Goal: Task Accomplishment & Management: Manage account settings

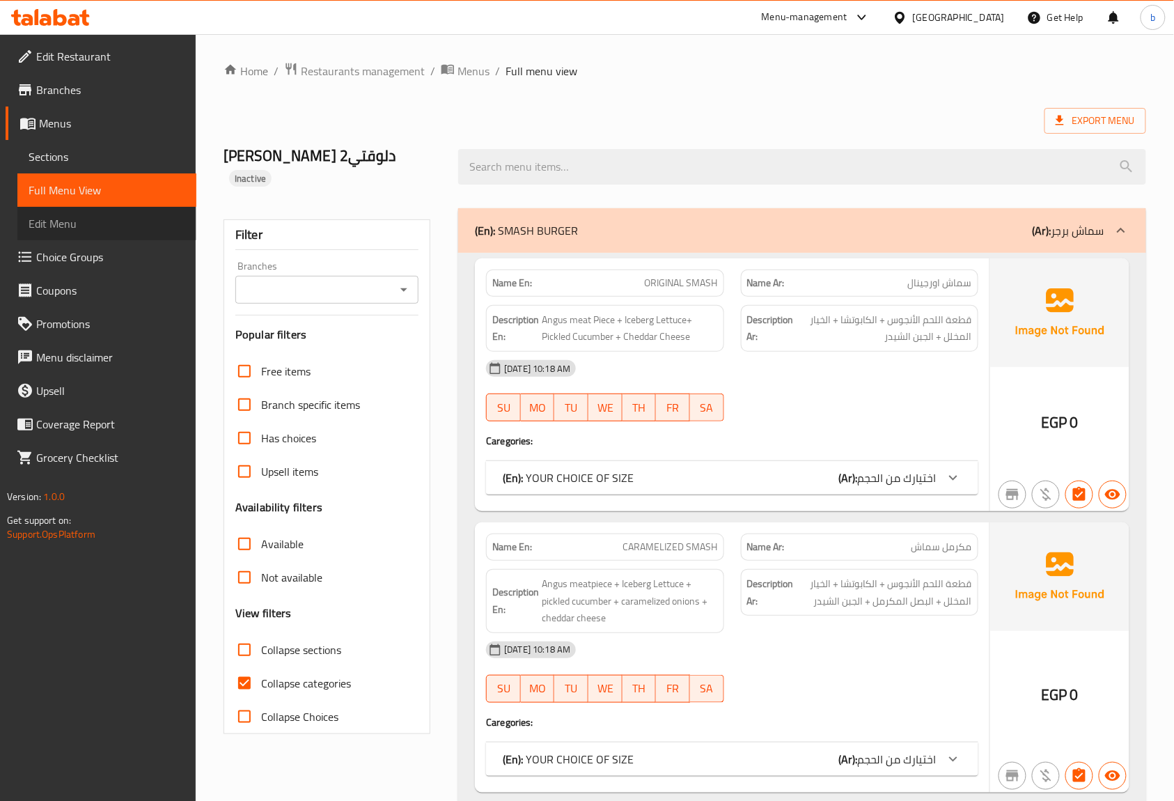
click at [64, 223] on span "Edit Menu" at bounding box center [107, 223] width 157 height 17
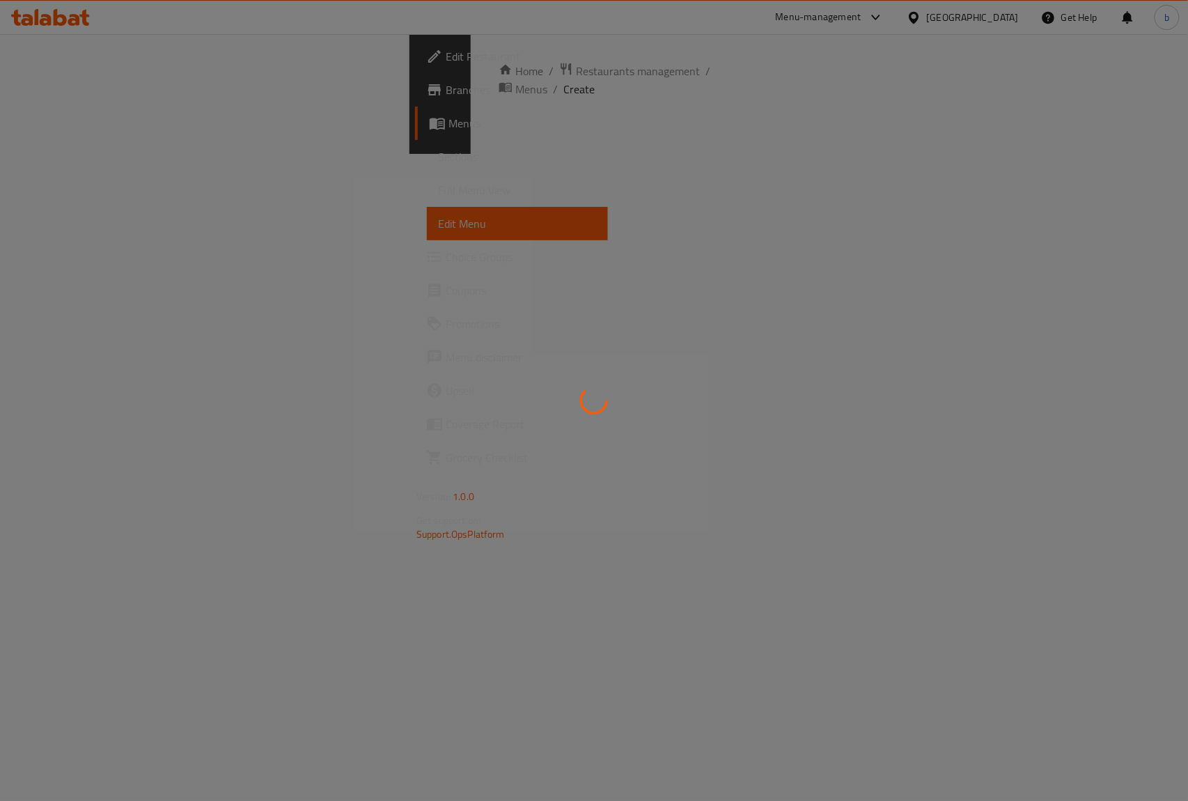
click at [402, 235] on div at bounding box center [594, 400] width 1188 height 801
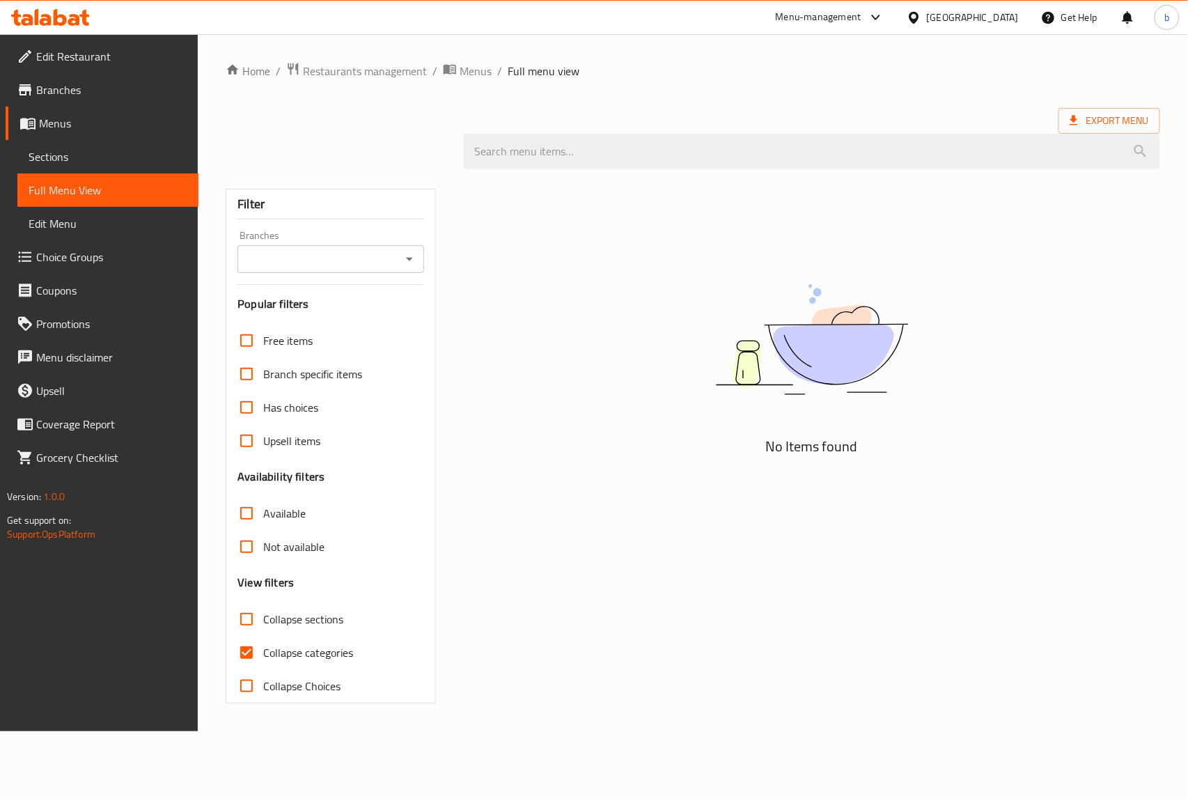
click at [62, 98] on span "Branches" at bounding box center [111, 89] width 151 height 17
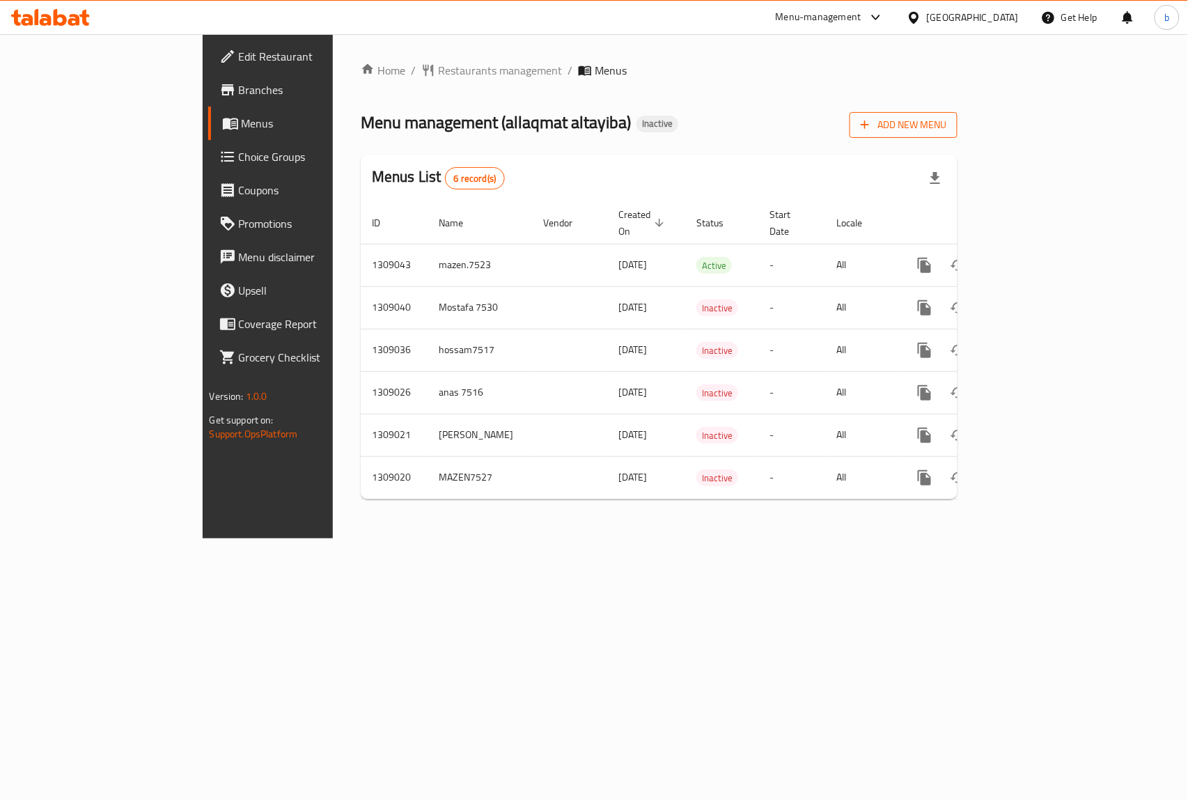
click at [946, 126] on span "Add New Menu" at bounding box center [904, 124] width 86 height 17
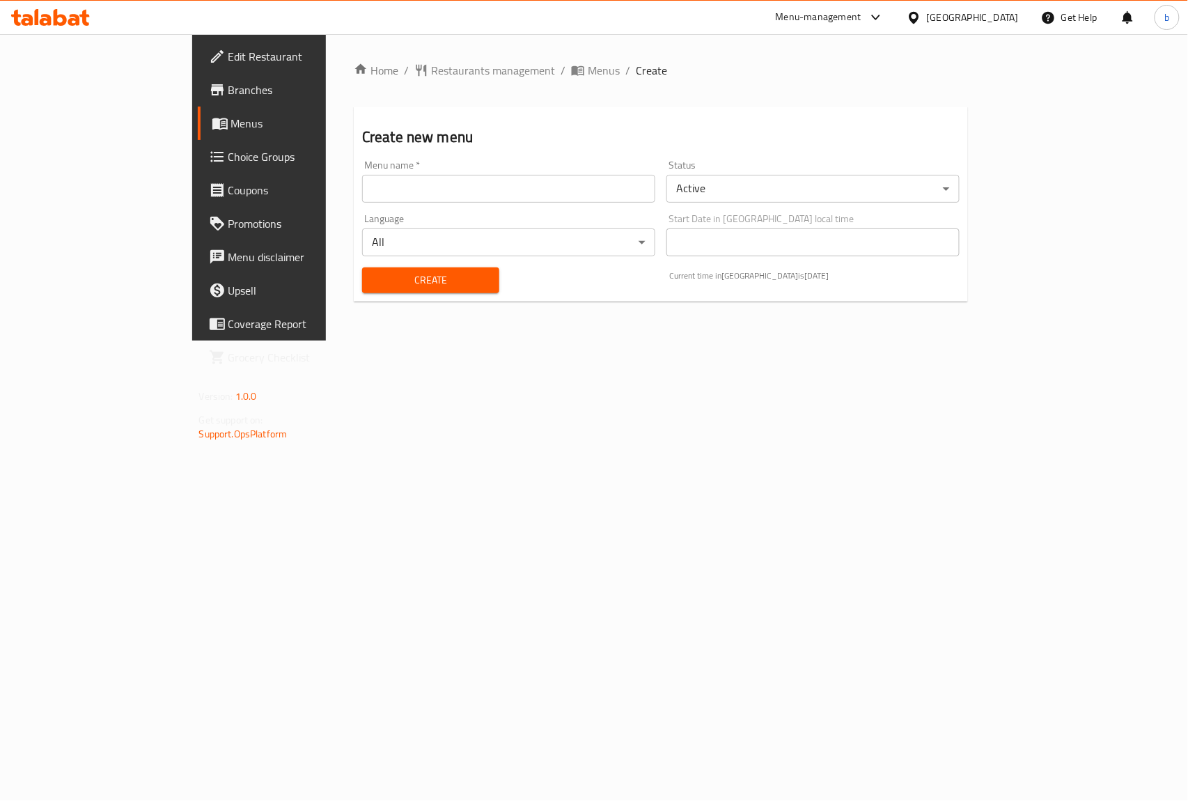
click at [522, 194] on input "text" at bounding box center [508, 189] width 293 height 28
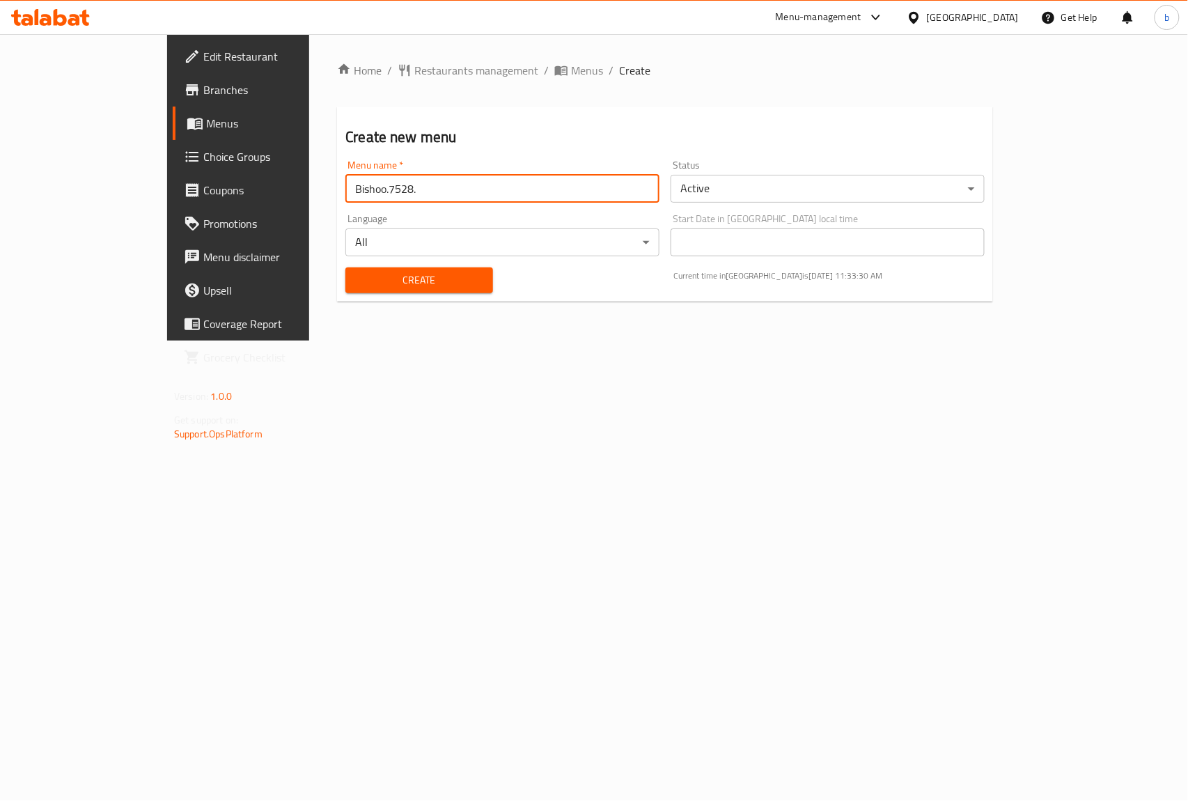
type input "Bishoo.7528."
click at [425, 269] on button "Create" at bounding box center [418, 280] width 147 height 26
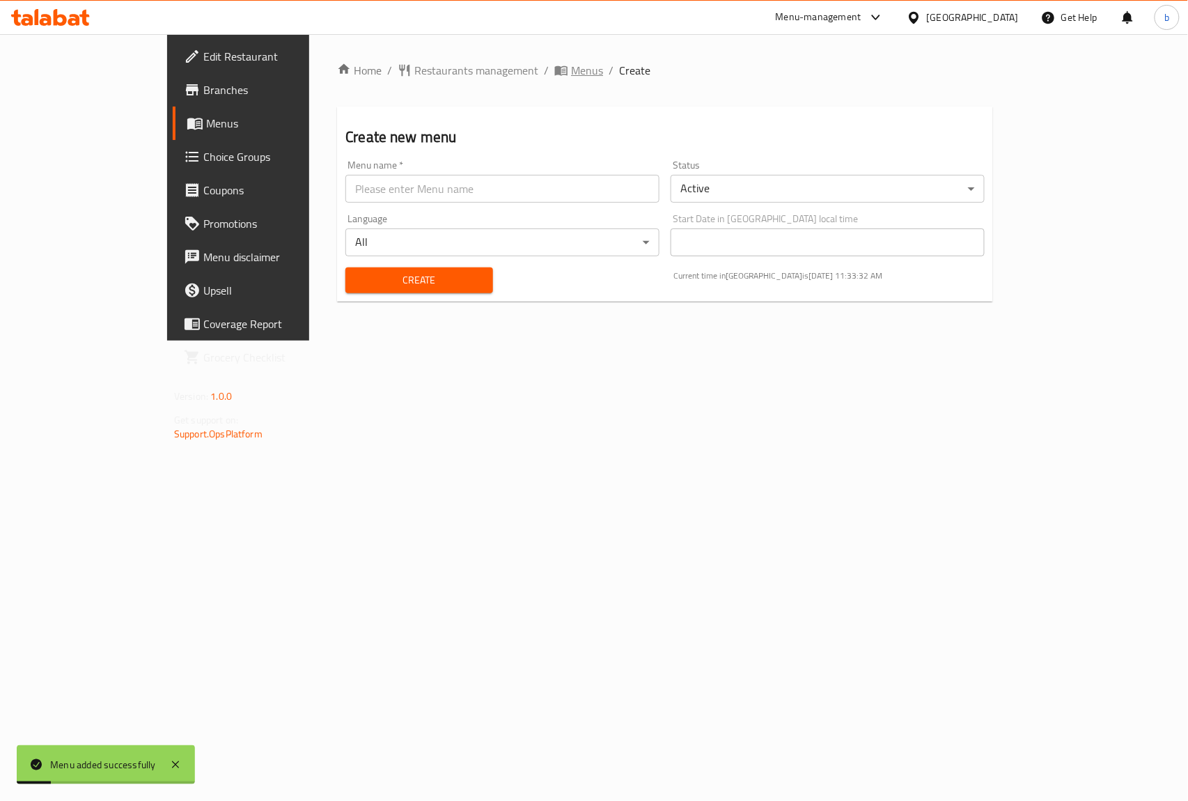
click at [571, 62] on span "Menus" at bounding box center [587, 70] width 32 height 17
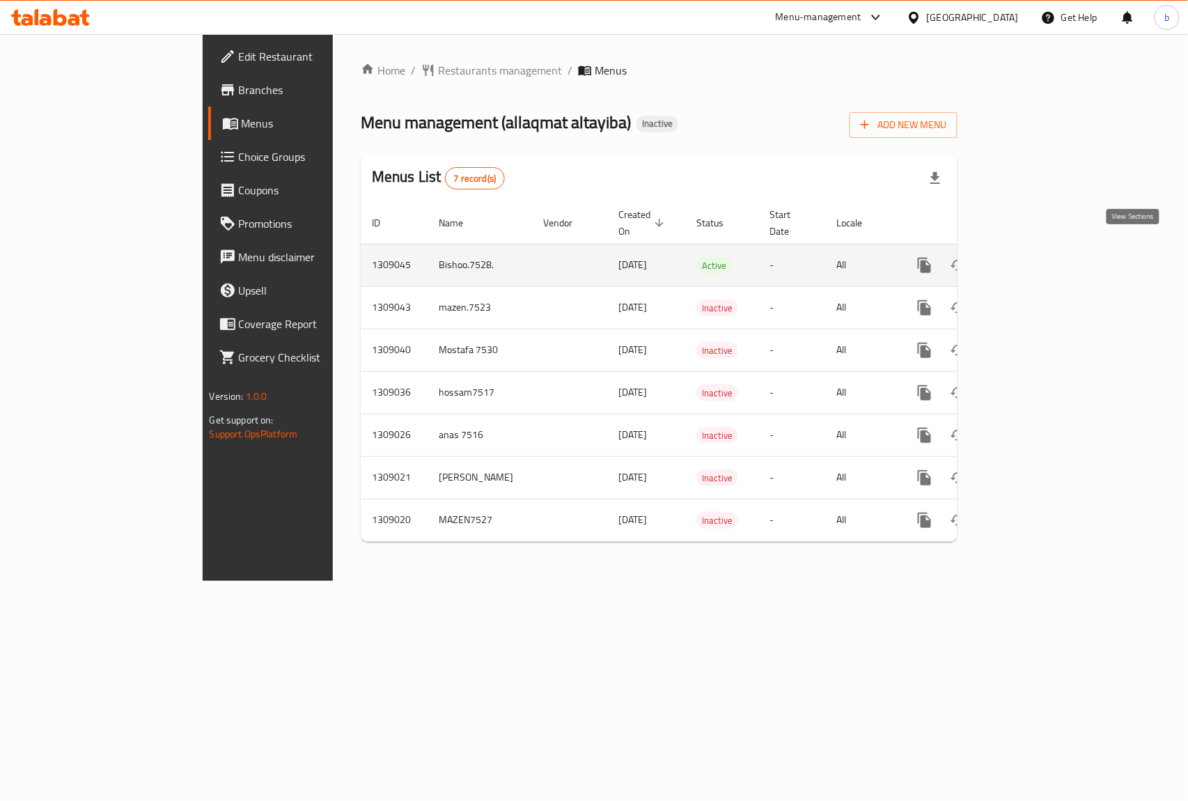
click at [1033, 259] on icon "enhanced table" at bounding box center [1025, 265] width 17 height 17
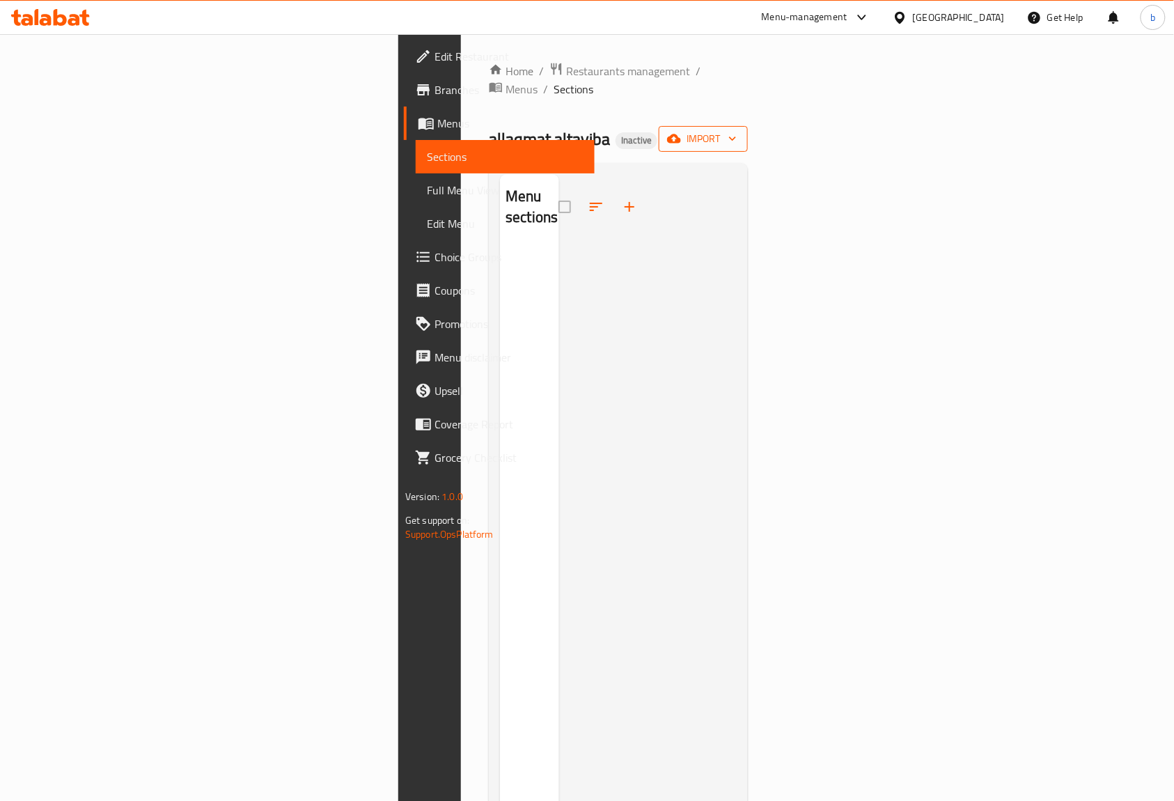
click at [740, 132] on icon "button" at bounding box center [733, 139] width 14 height 14
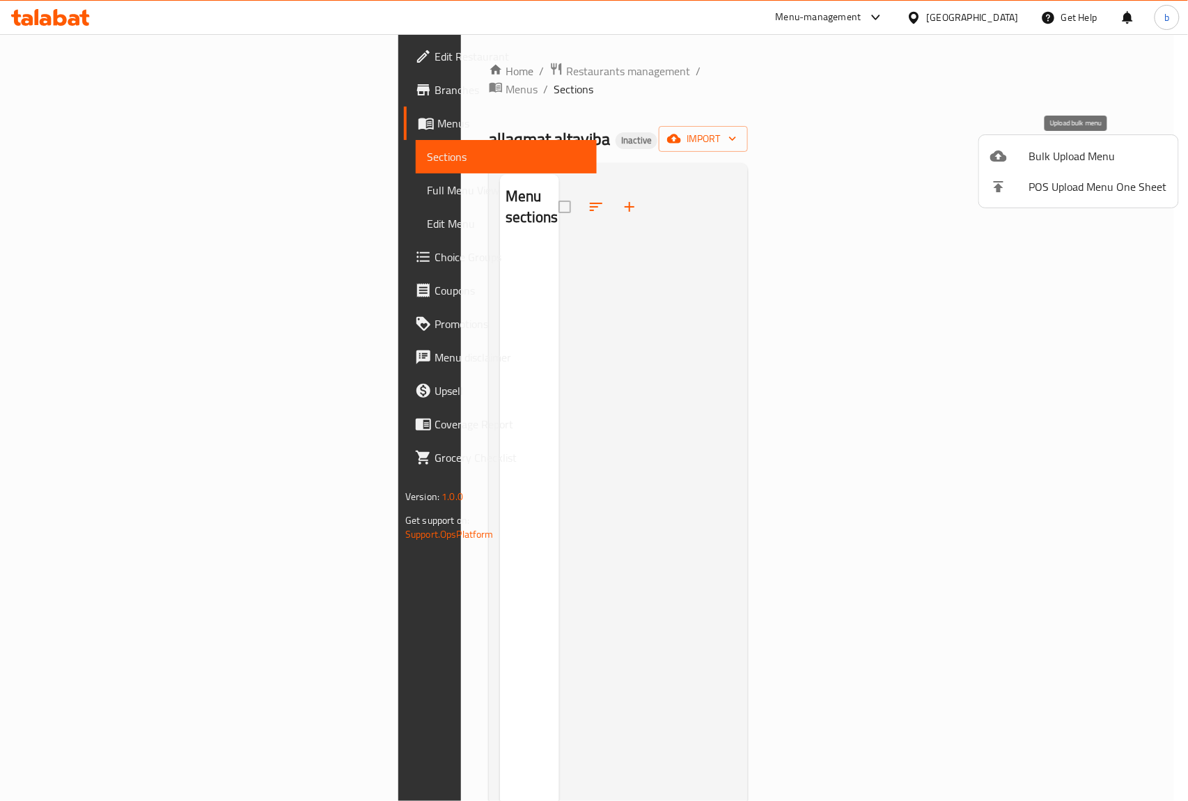
click at [1092, 148] on span "Bulk Upload Menu" at bounding box center [1098, 156] width 138 height 17
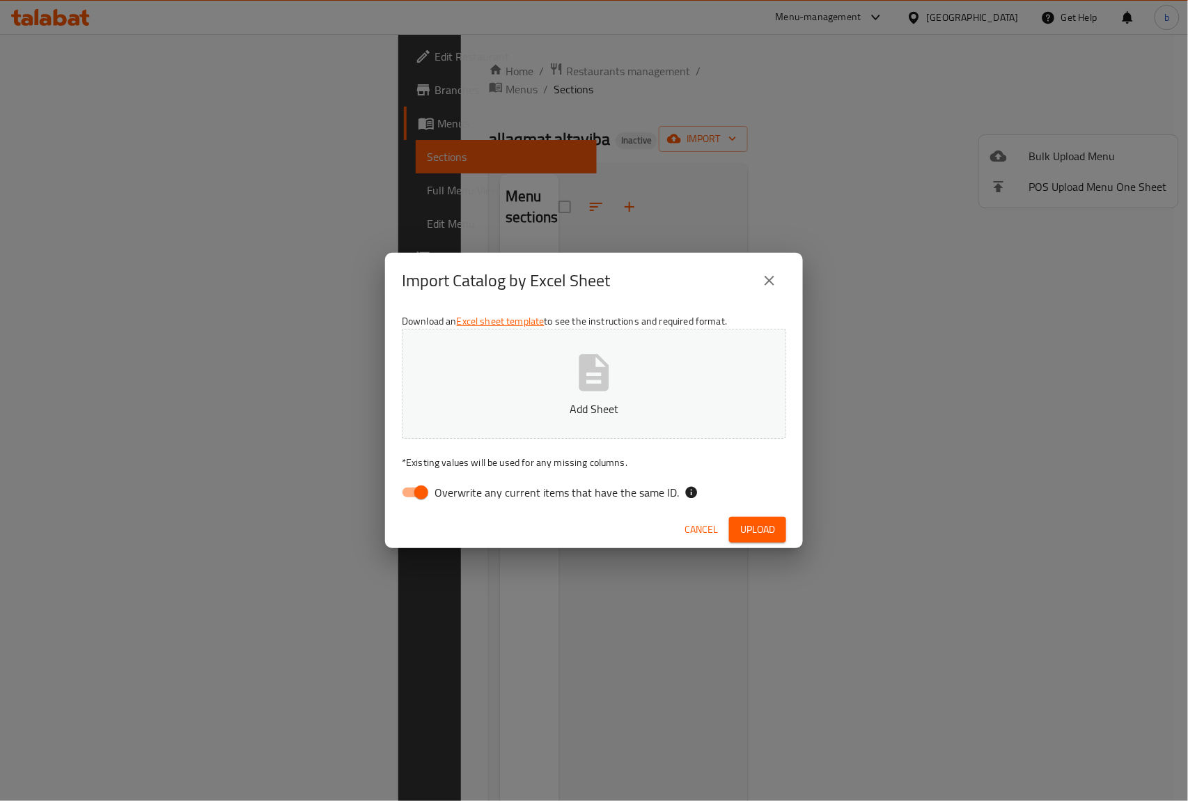
click at [414, 493] on input "Overwrite any current items that have the same ID." at bounding box center [421, 492] width 79 height 26
checkbox input "false"
click at [550, 405] on p "Add Sheet" at bounding box center [593, 408] width 341 height 17
click at [624, 382] on button "Add Sheet" at bounding box center [594, 384] width 384 height 110
click at [765, 525] on span "Upload" at bounding box center [757, 529] width 35 height 17
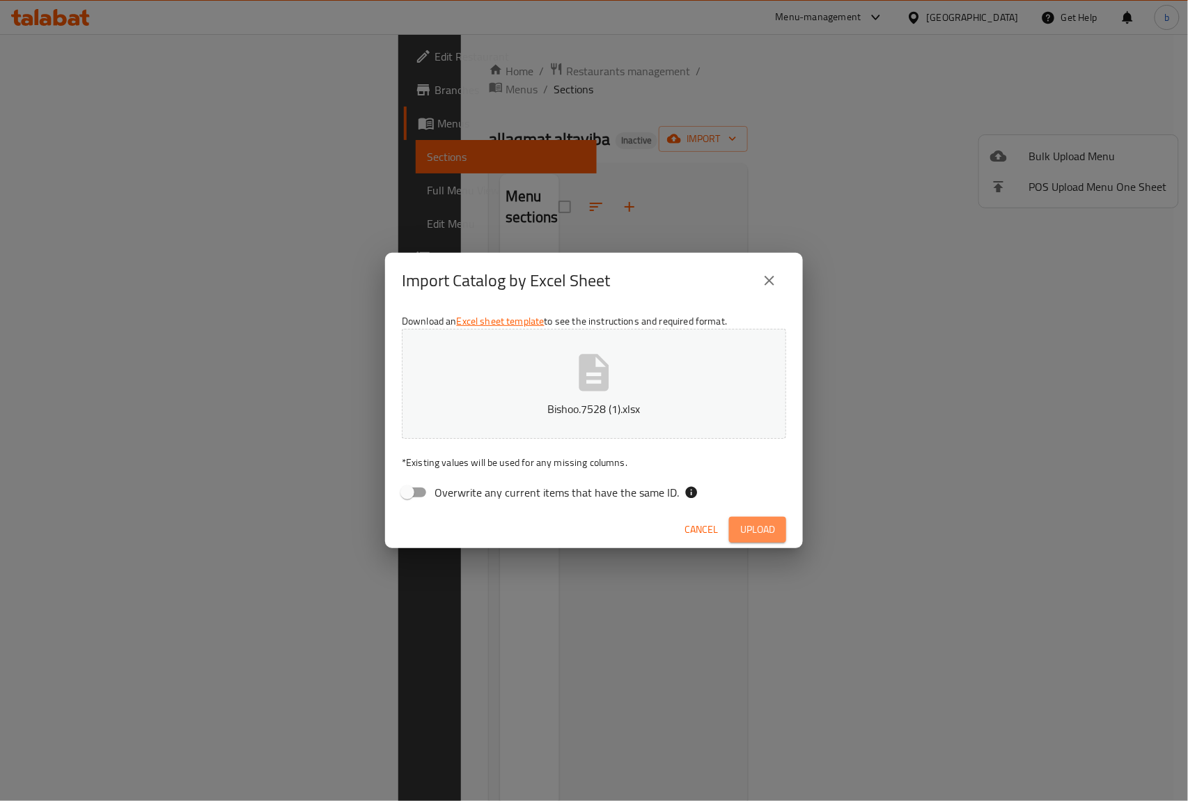
click at [765, 525] on span "Upload" at bounding box center [757, 529] width 35 height 17
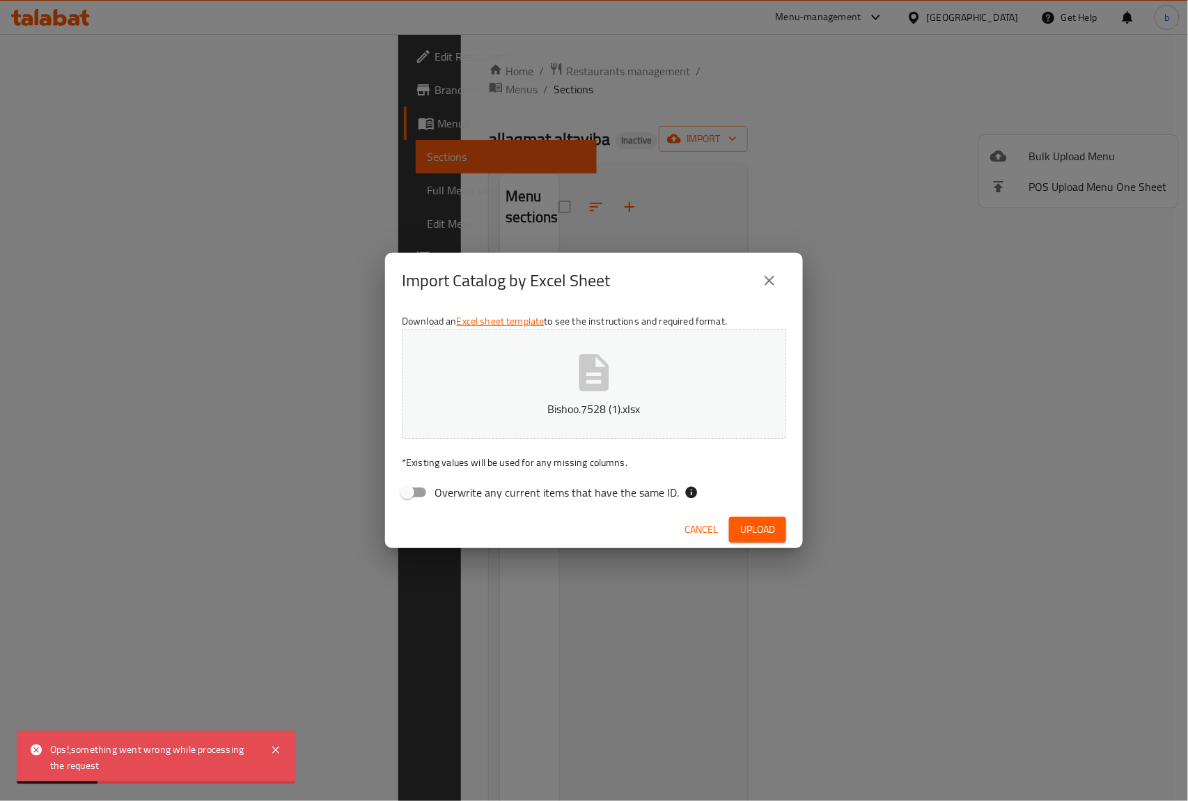
click at [778, 276] on button "close" at bounding box center [769, 280] width 33 height 33
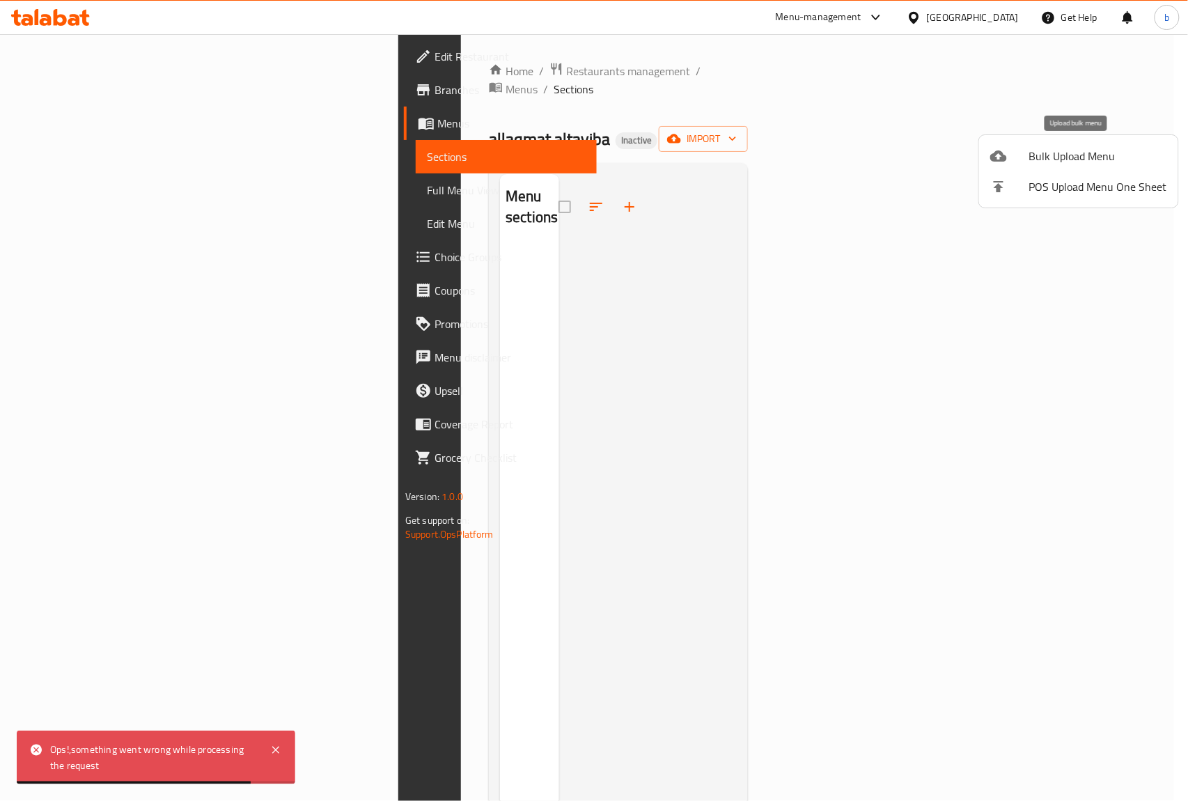
click at [1043, 163] on span "Bulk Upload Menu" at bounding box center [1098, 156] width 138 height 17
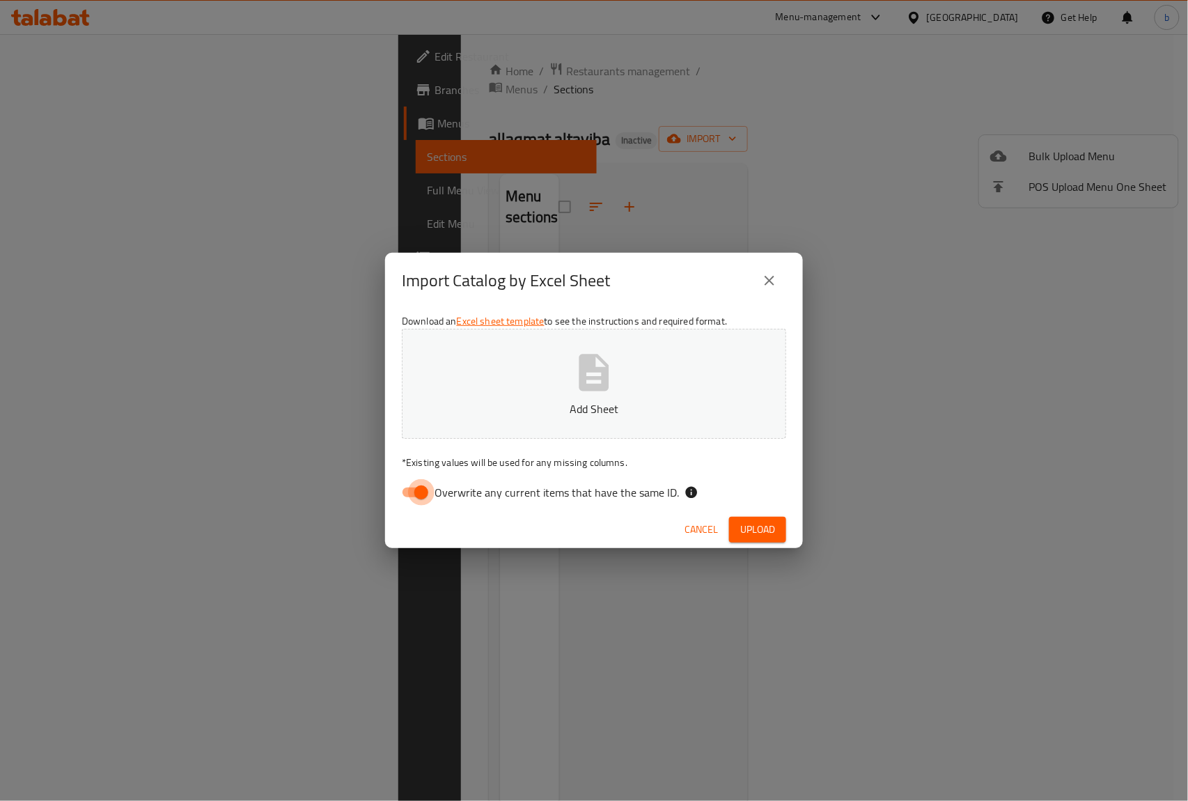
click at [422, 497] on input "Overwrite any current items that have the same ID." at bounding box center [421, 492] width 79 height 26
checkbox input "false"
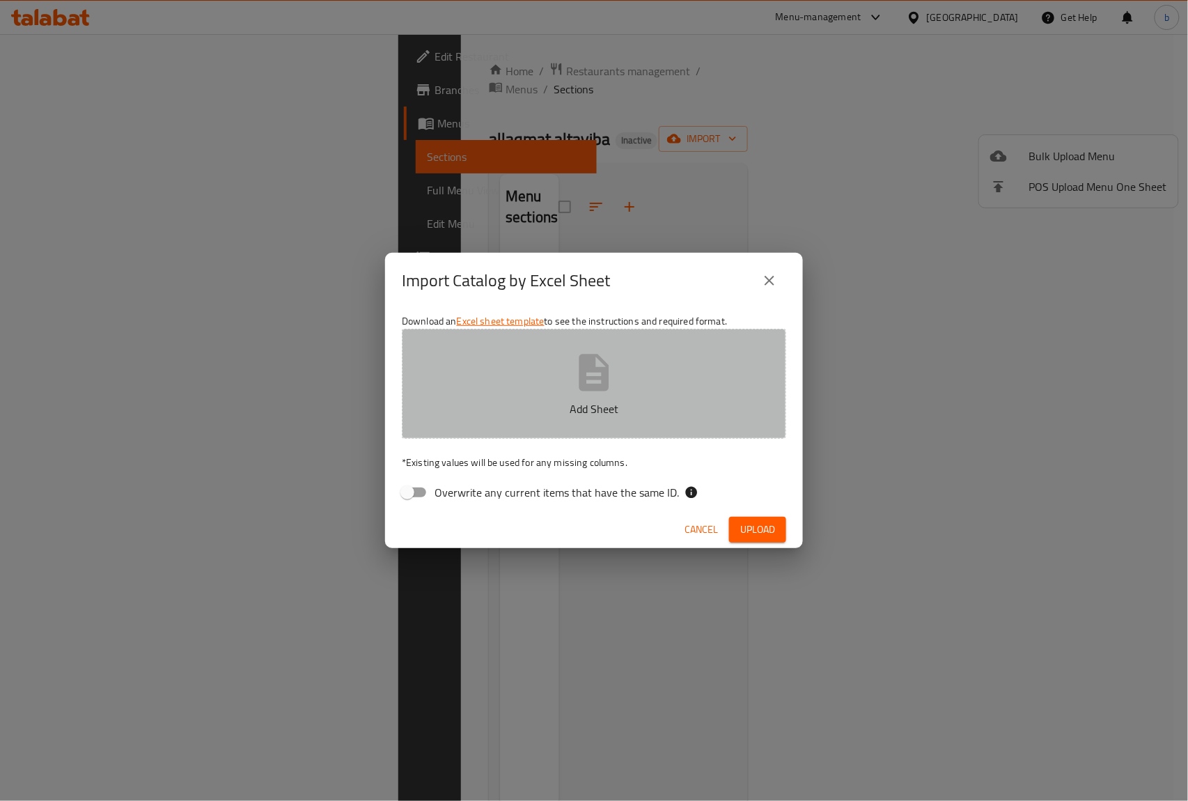
click at [580, 374] on icon "button" at bounding box center [594, 372] width 30 height 37
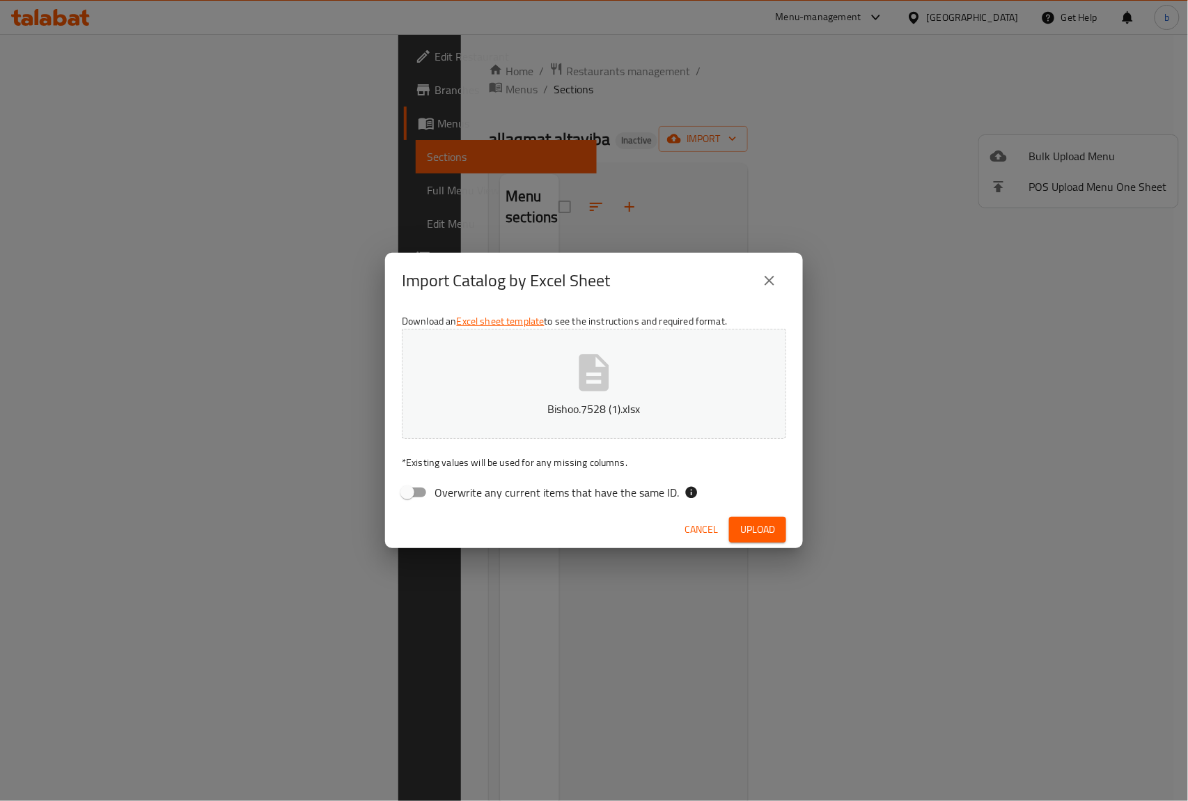
click at [756, 521] on span "Upload" at bounding box center [757, 529] width 35 height 17
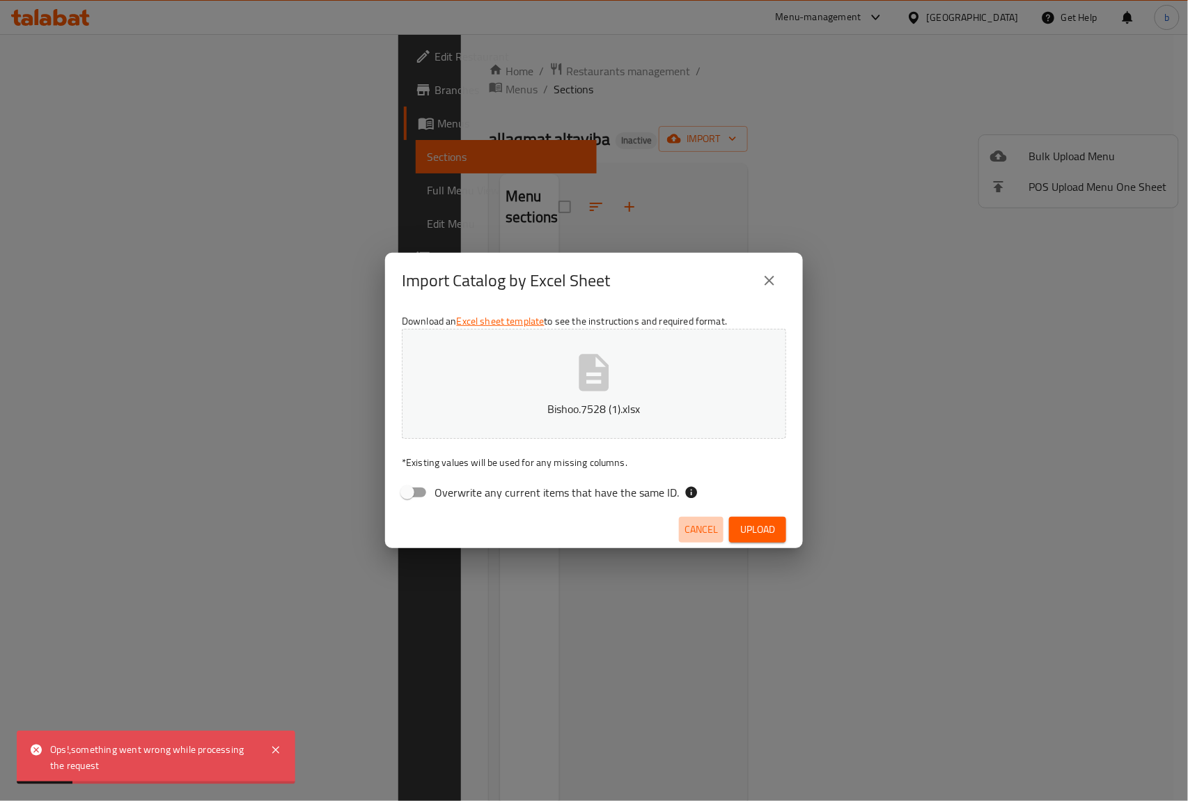
click at [700, 522] on span "Cancel" at bounding box center [701, 529] width 33 height 17
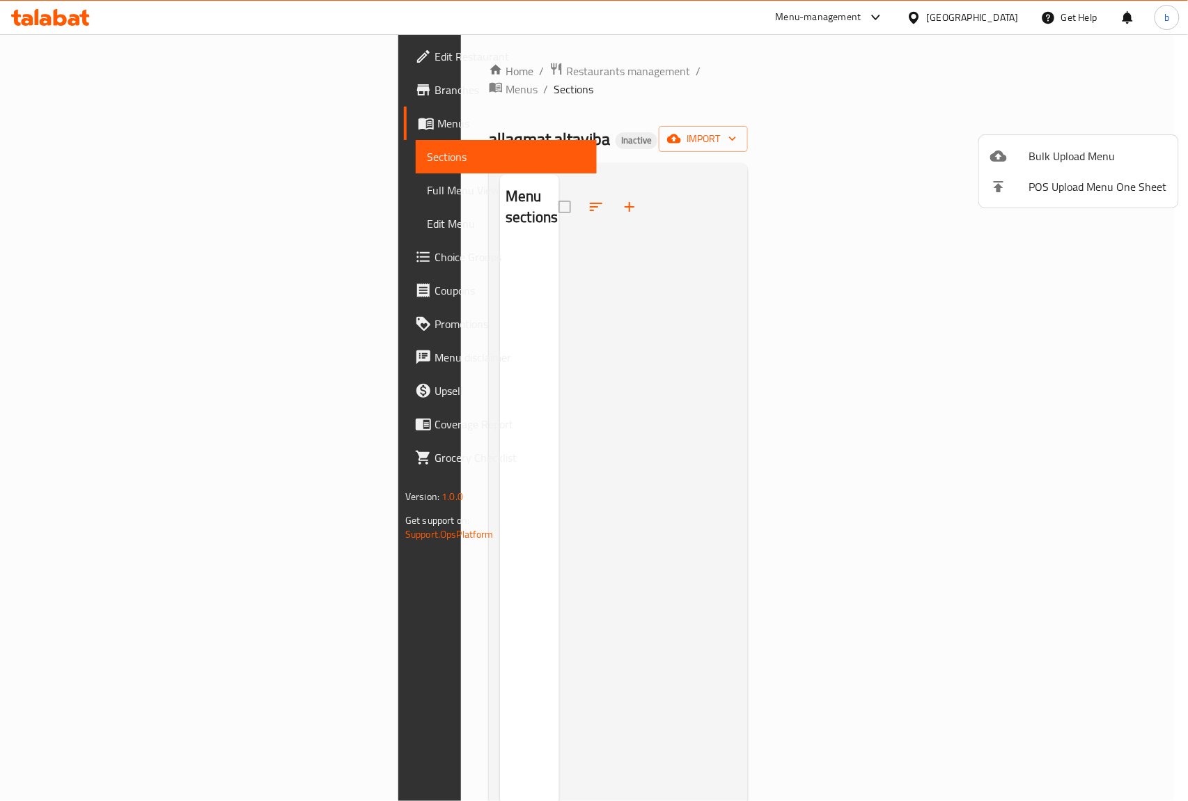
click at [1063, 148] on span "Bulk Upload Menu" at bounding box center [1098, 156] width 138 height 17
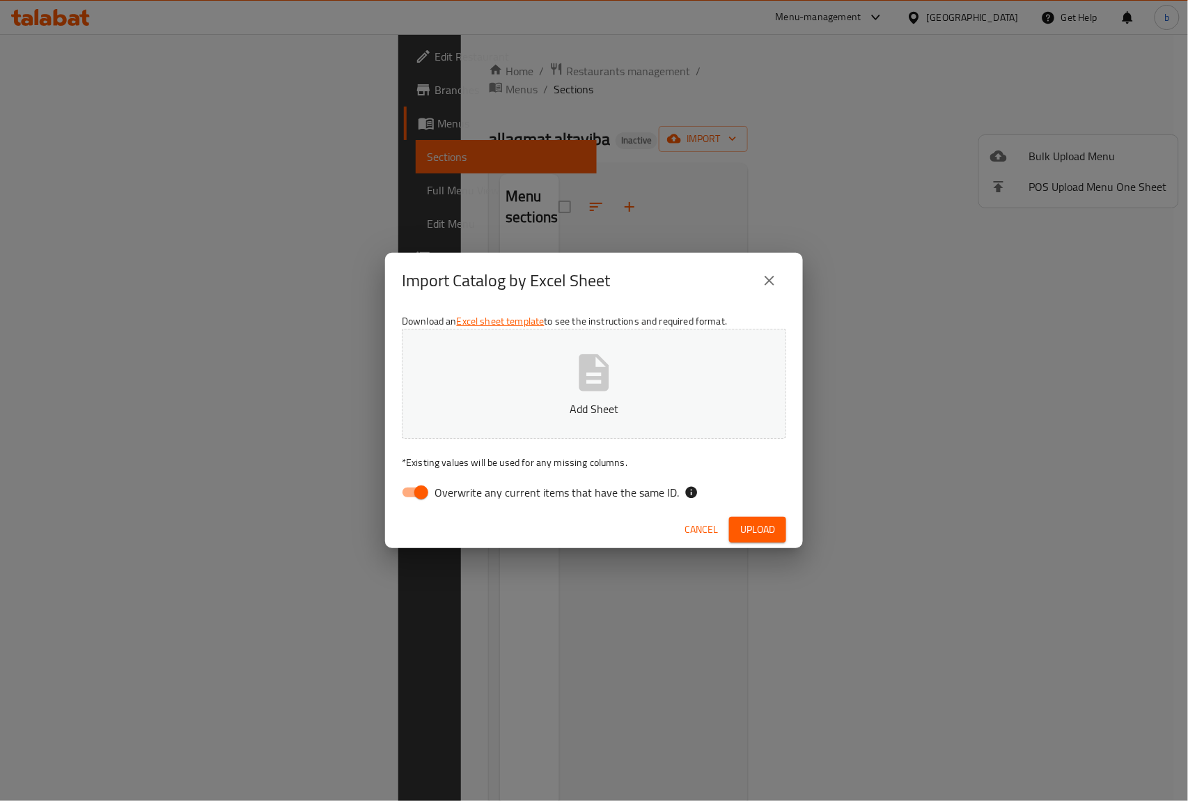
drag, startPoint x: 421, startPoint y: 491, endPoint x: 418, endPoint y: 483, distance: 8.8
click at [418, 491] on input "Overwrite any current items that have the same ID." at bounding box center [421, 492] width 79 height 26
checkbox input "false"
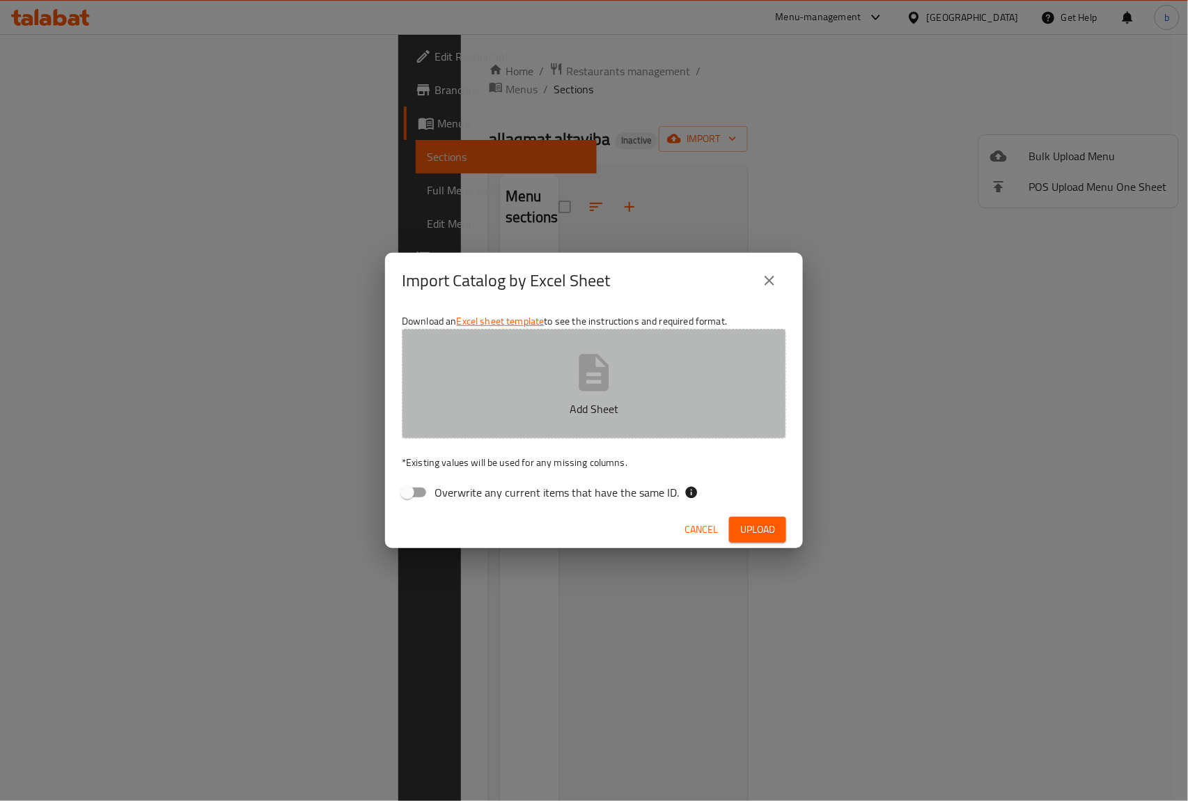
click at [554, 398] on button "Add Sheet" at bounding box center [594, 384] width 384 height 110
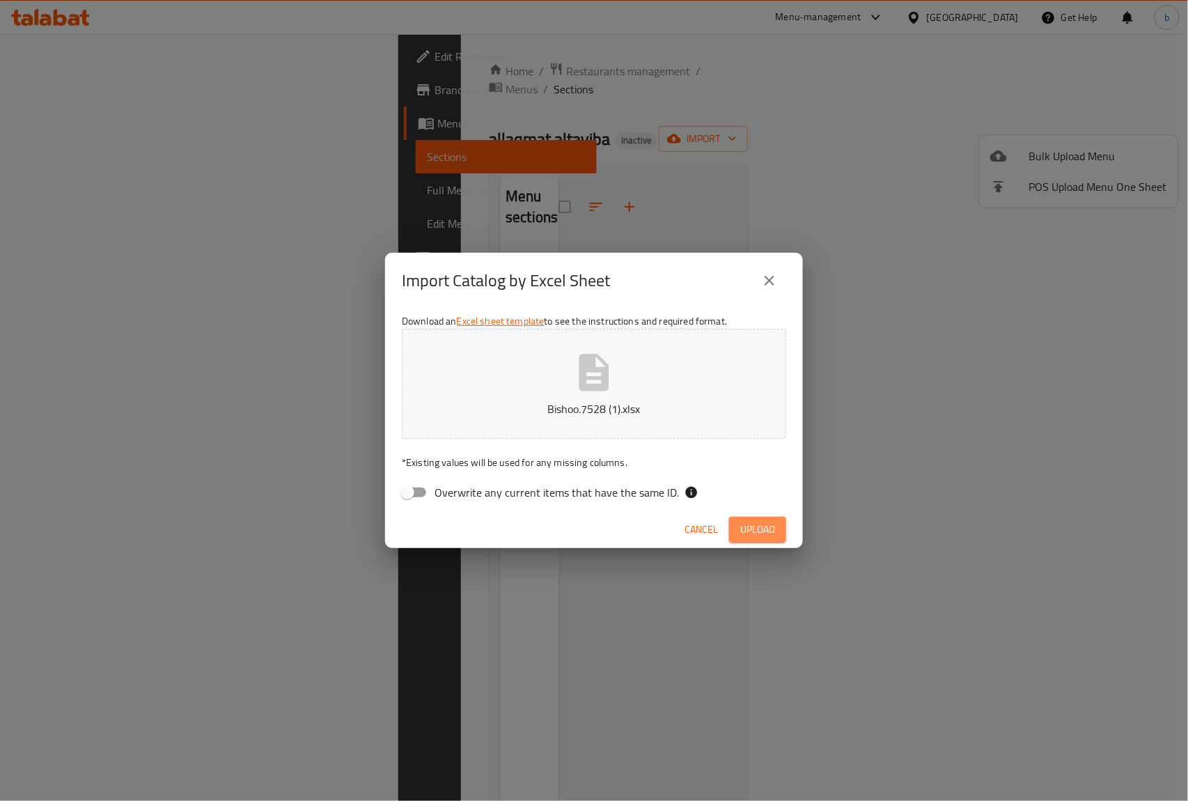
click at [753, 525] on span "Upload" at bounding box center [757, 529] width 35 height 17
click at [755, 284] on button "close" at bounding box center [769, 280] width 33 height 33
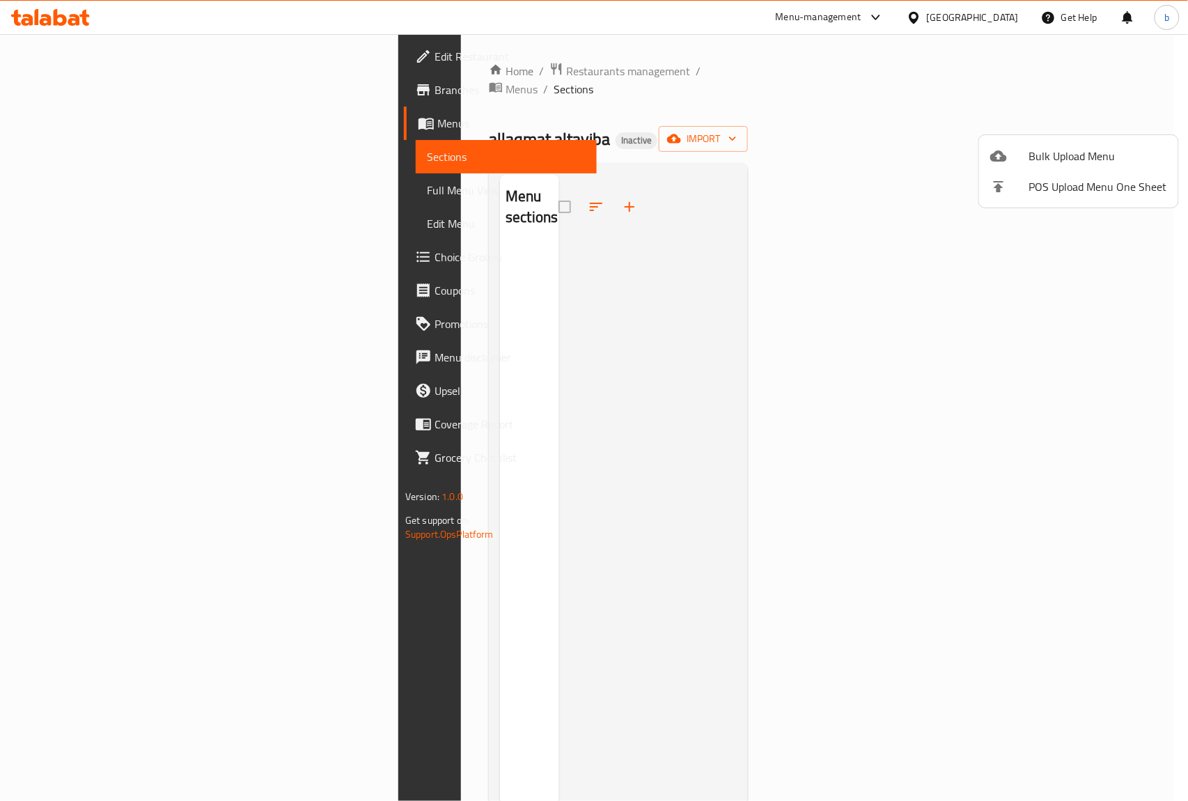
drag, startPoint x: 1171, startPoint y: 340, endPoint x: 1150, endPoint y: 338, distance: 20.9
click at [1171, 340] on div at bounding box center [594, 400] width 1188 height 801
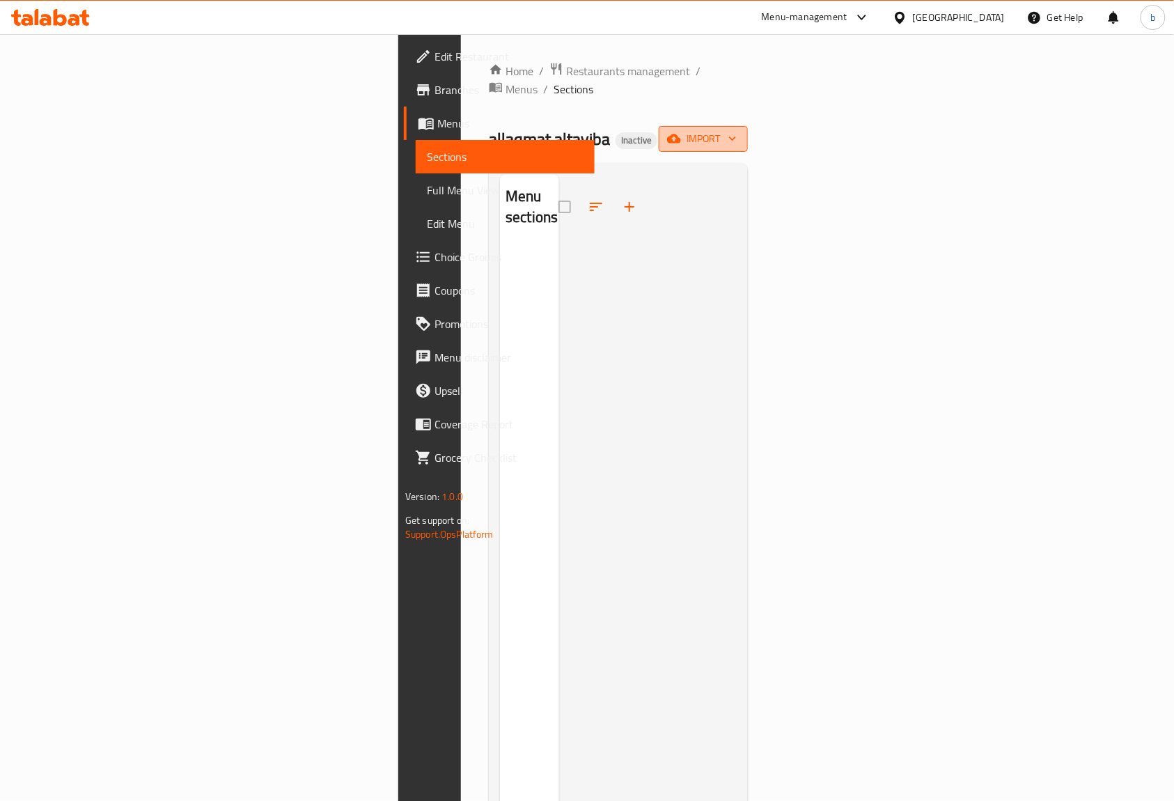
click at [737, 130] on span "import" at bounding box center [703, 138] width 67 height 17
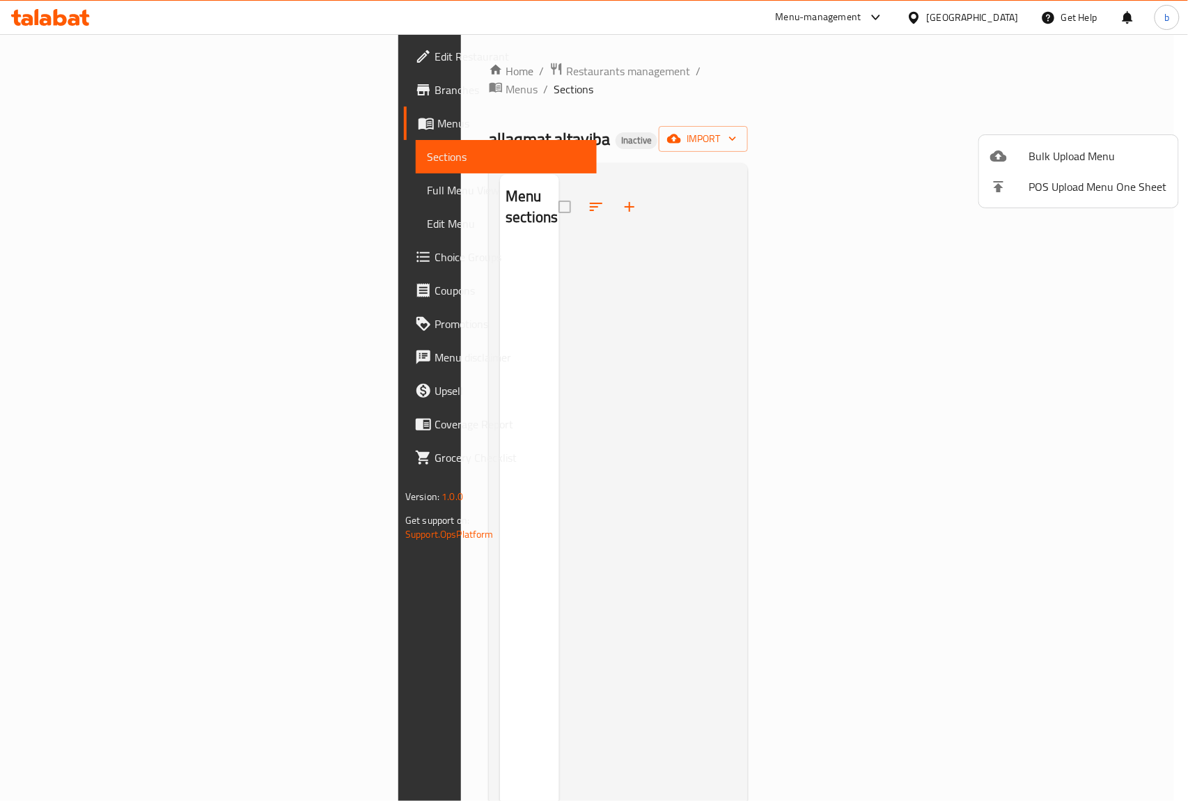
click at [1087, 151] on span "Bulk Upload Menu" at bounding box center [1098, 156] width 138 height 17
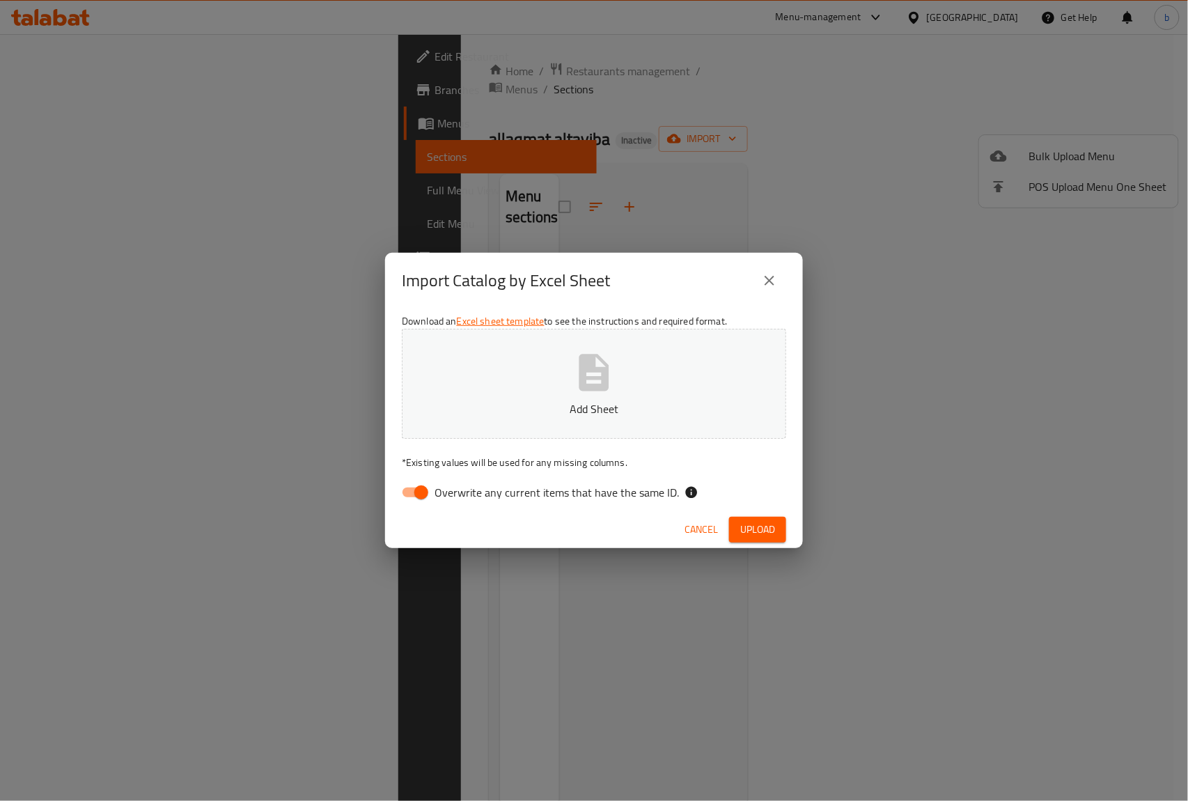
click at [426, 488] on input "Overwrite any current items that have the same ID." at bounding box center [421, 492] width 79 height 26
checkbox input "false"
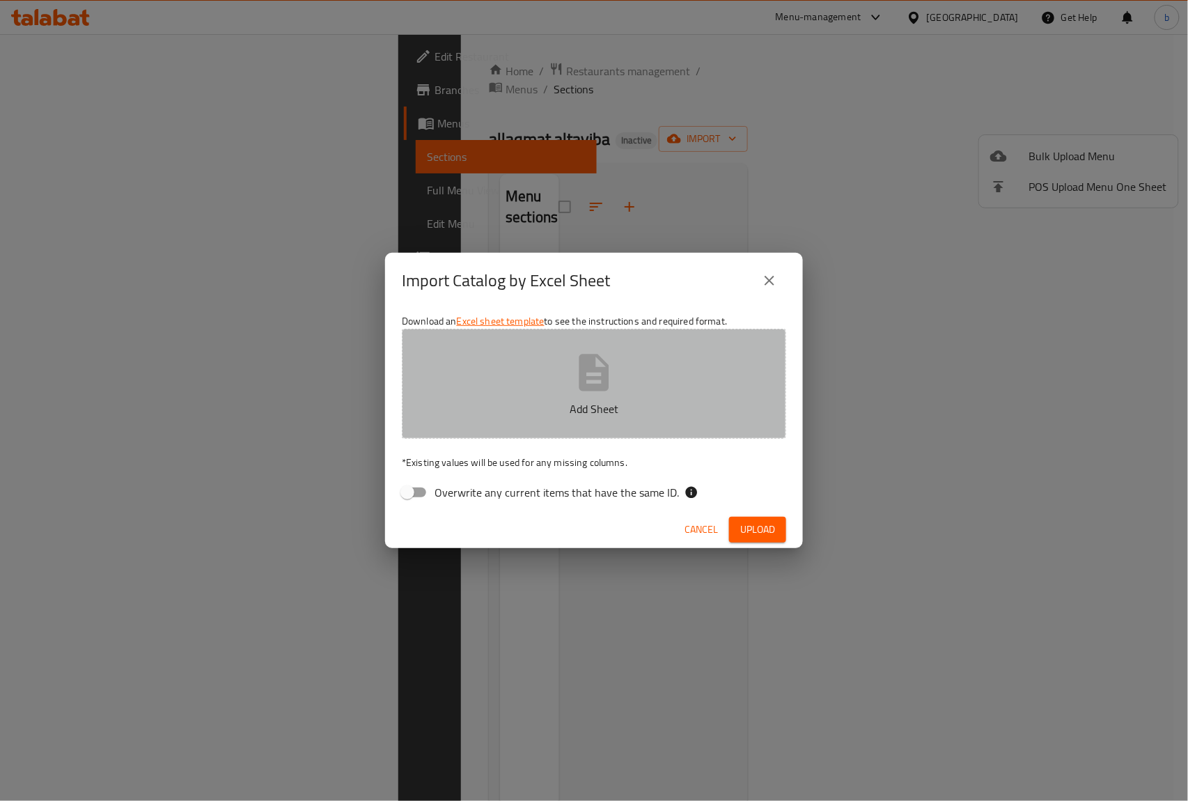
click at [557, 405] on p "Add Sheet" at bounding box center [593, 408] width 341 height 17
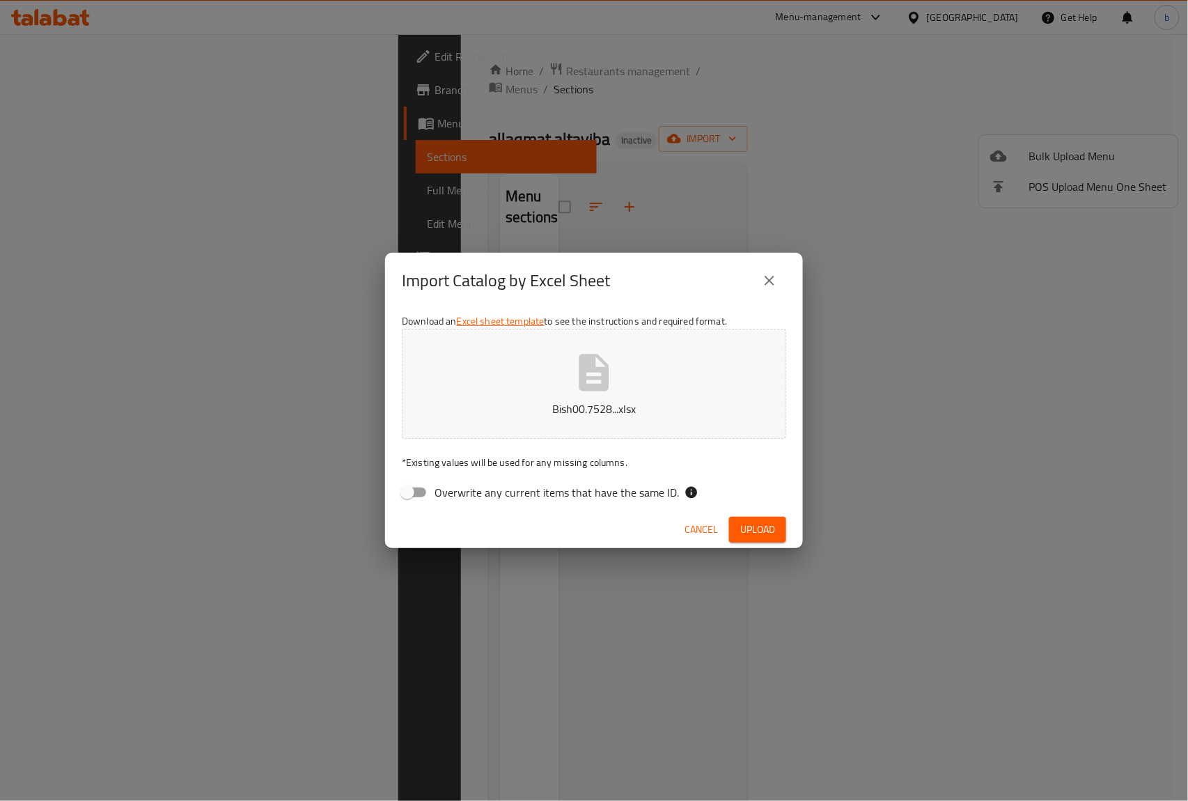
click at [776, 525] on button "Upload" at bounding box center [757, 530] width 57 height 26
click at [760, 531] on span "Upload" at bounding box center [757, 529] width 35 height 17
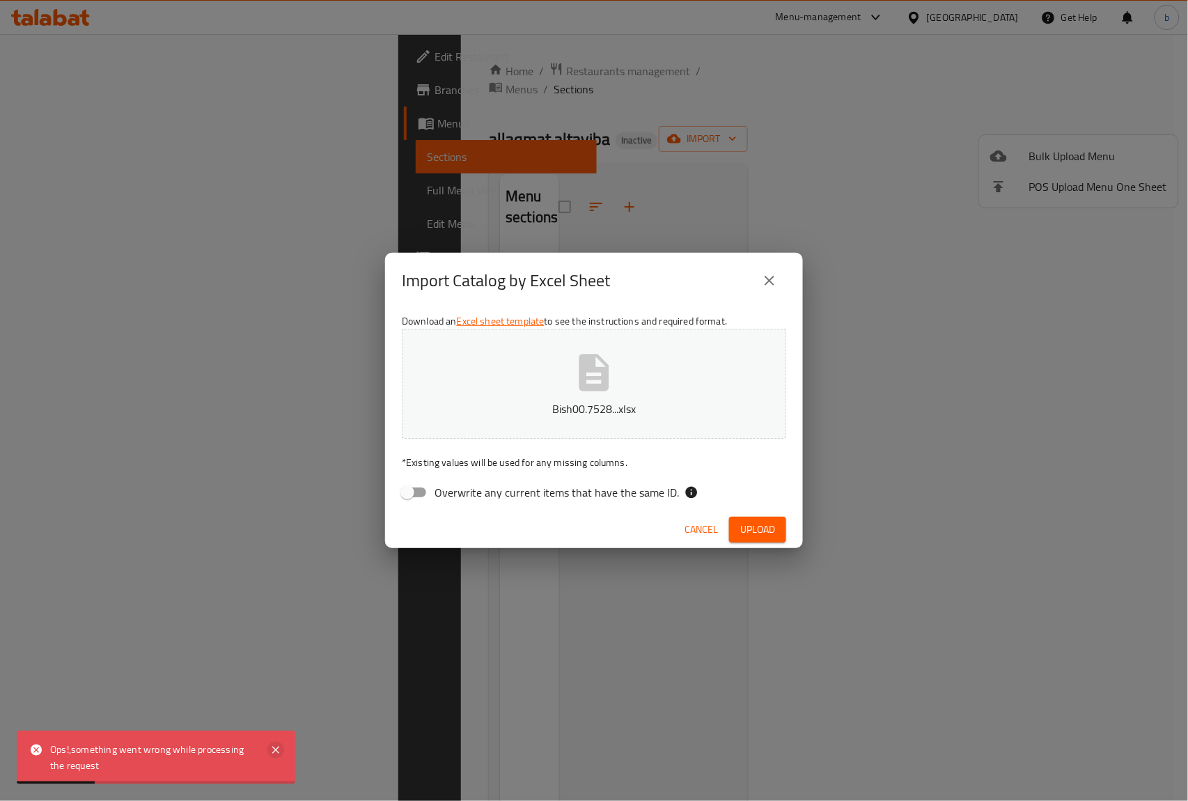
click at [276, 748] on icon at bounding box center [275, 750] width 17 height 17
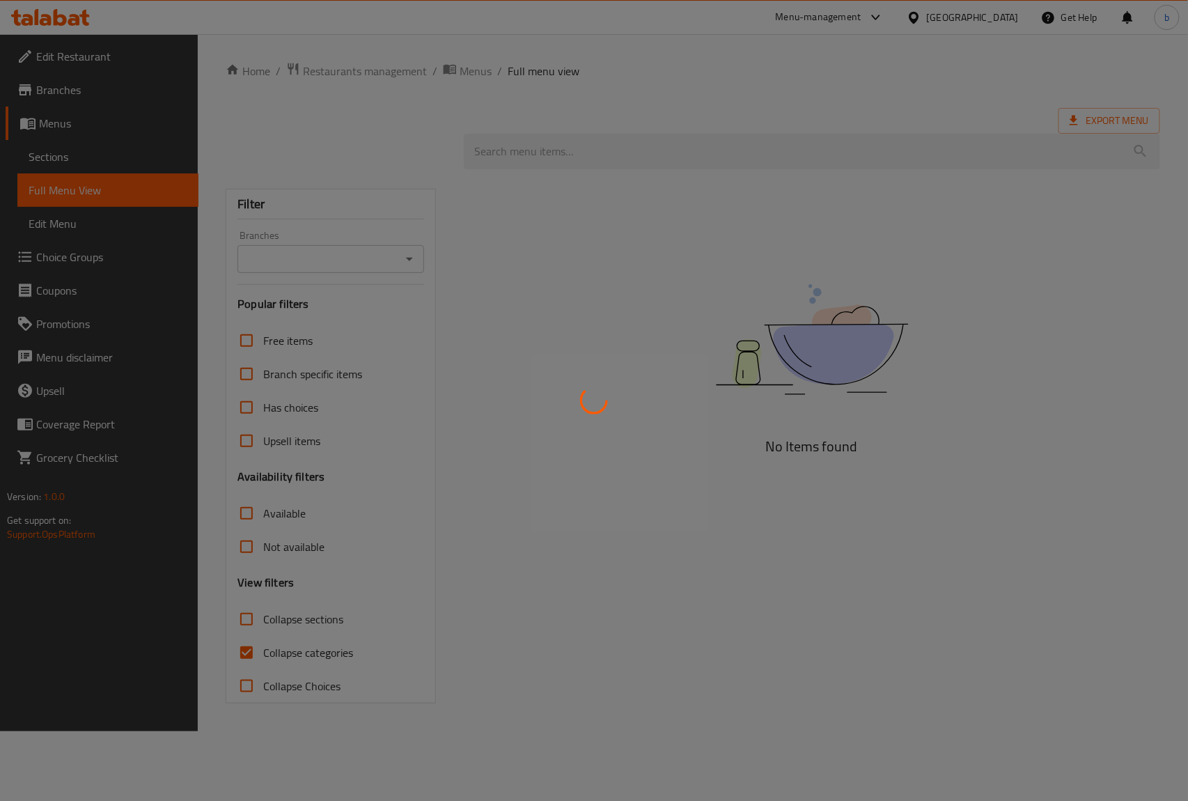
click at [62, 226] on div at bounding box center [594, 400] width 1188 height 801
click at [92, 118] on div at bounding box center [594, 400] width 1188 height 801
click at [91, 118] on div at bounding box center [594, 400] width 1188 height 801
click at [87, 118] on div at bounding box center [594, 400] width 1188 height 801
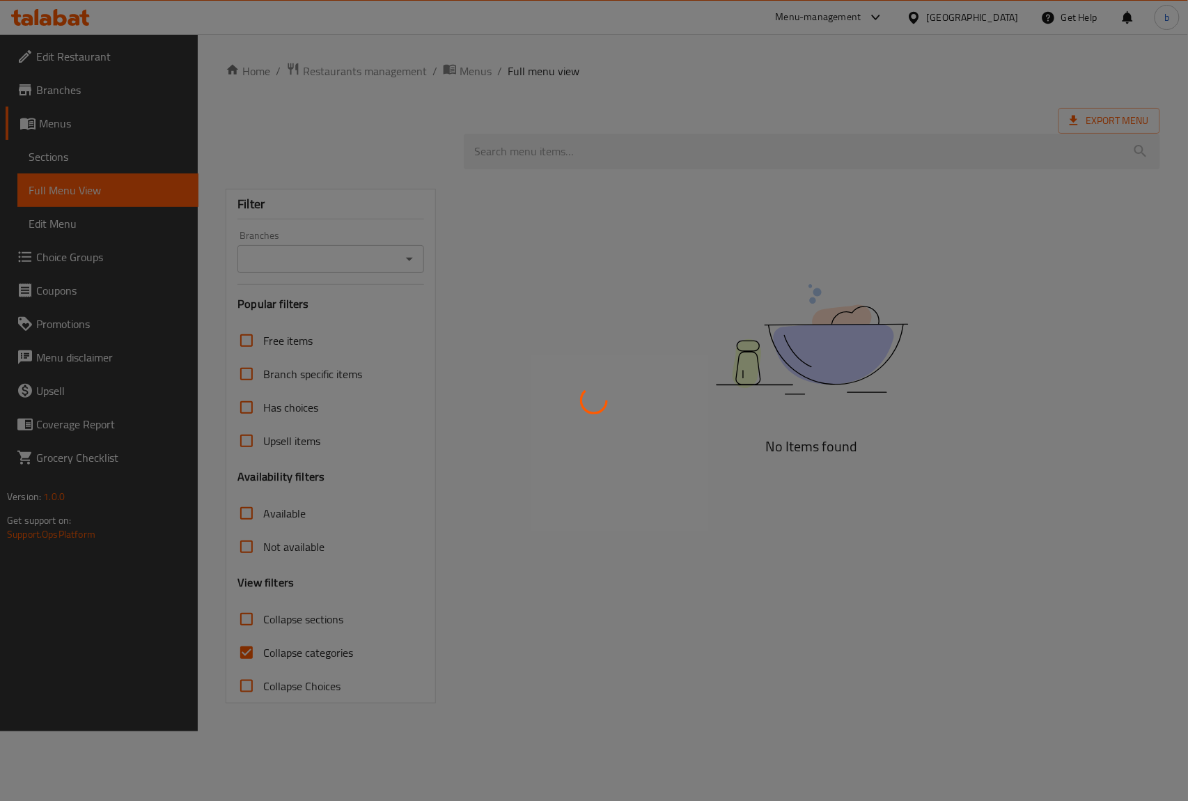
click at [87, 118] on div at bounding box center [594, 400] width 1188 height 801
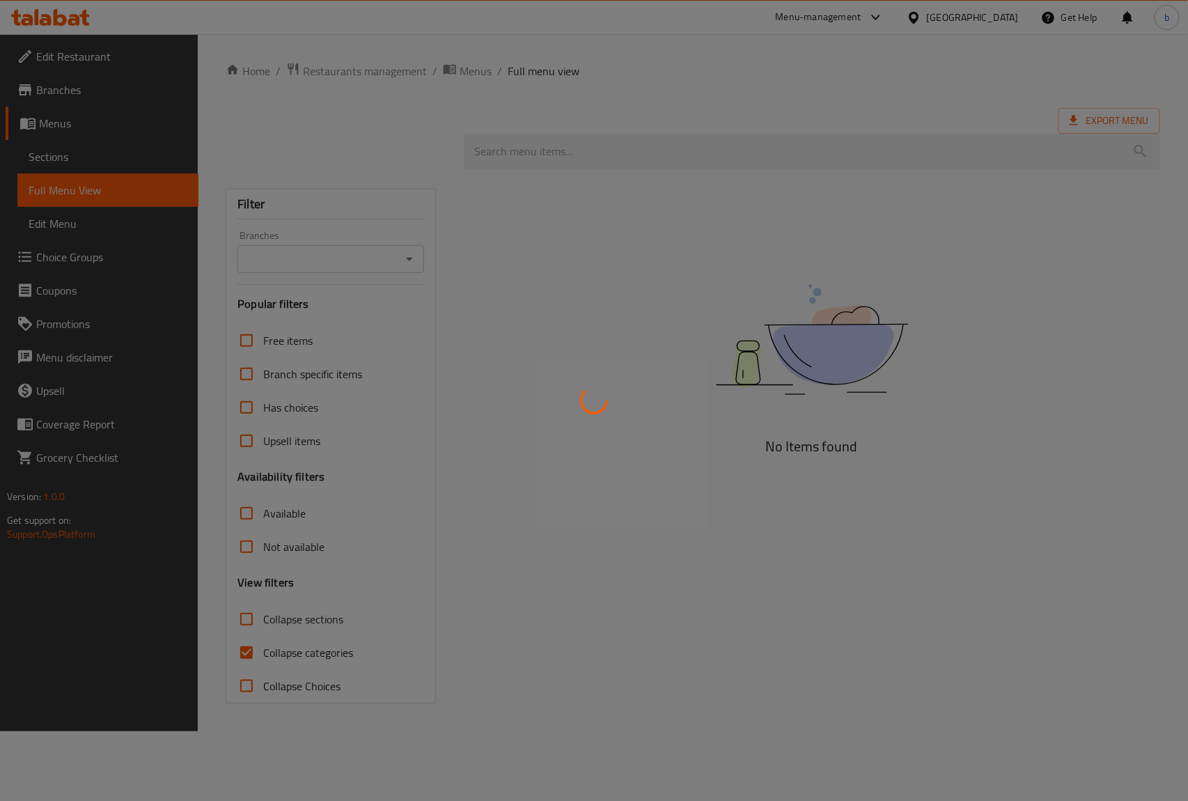
click at [87, 118] on div at bounding box center [594, 400] width 1188 height 801
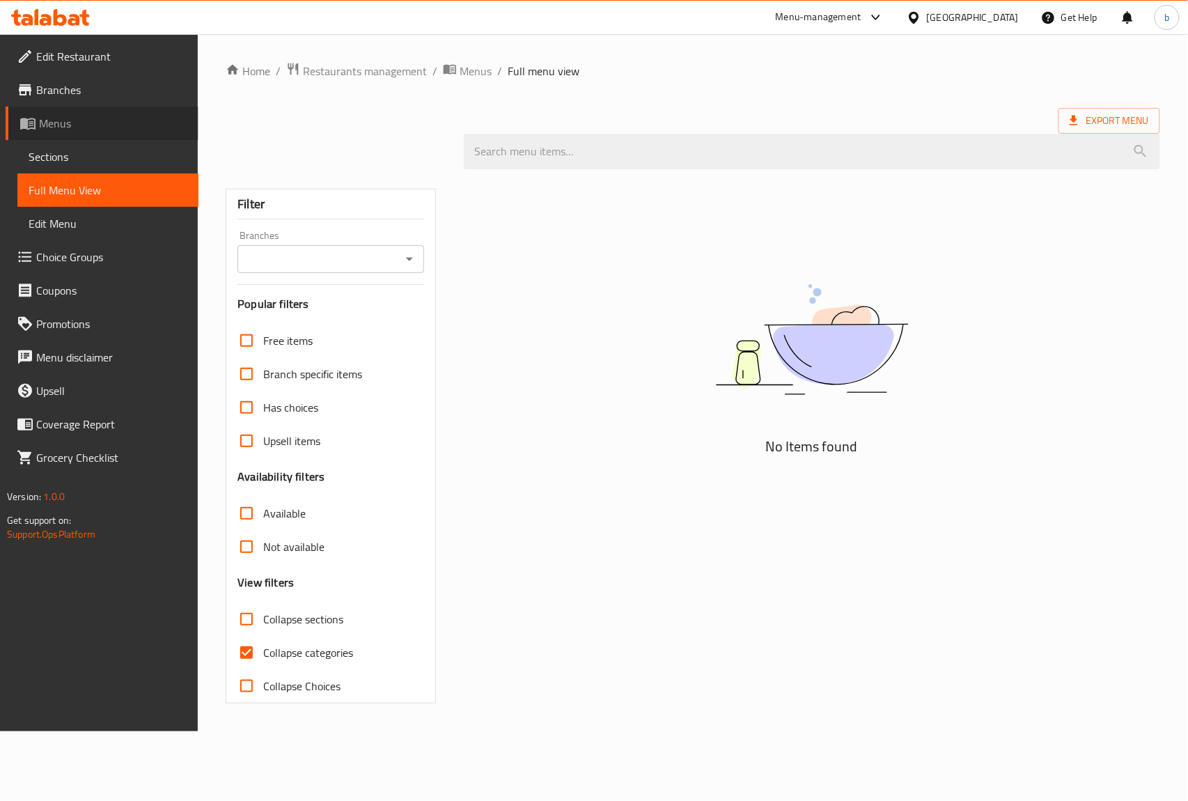
click at [51, 123] on span "Menus" at bounding box center [113, 123] width 148 height 17
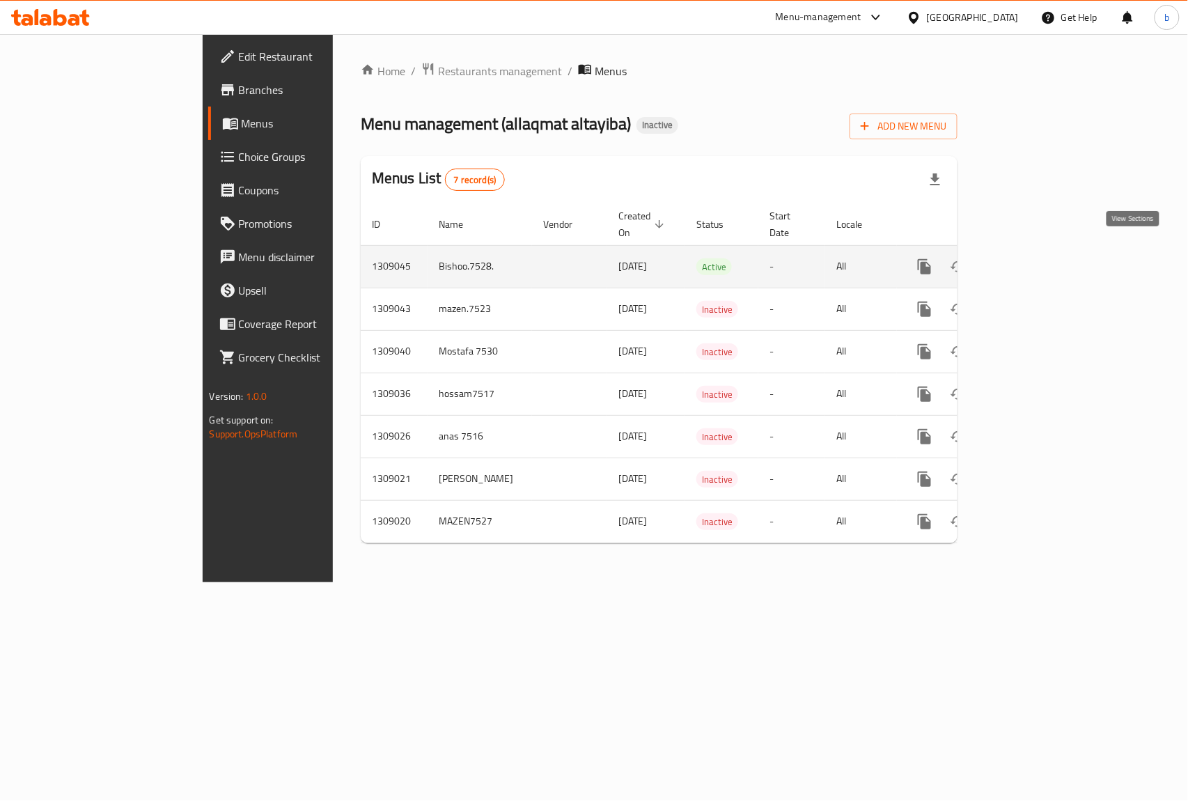
click at [1033, 258] on icon "enhanced table" at bounding box center [1025, 266] width 17 height 17
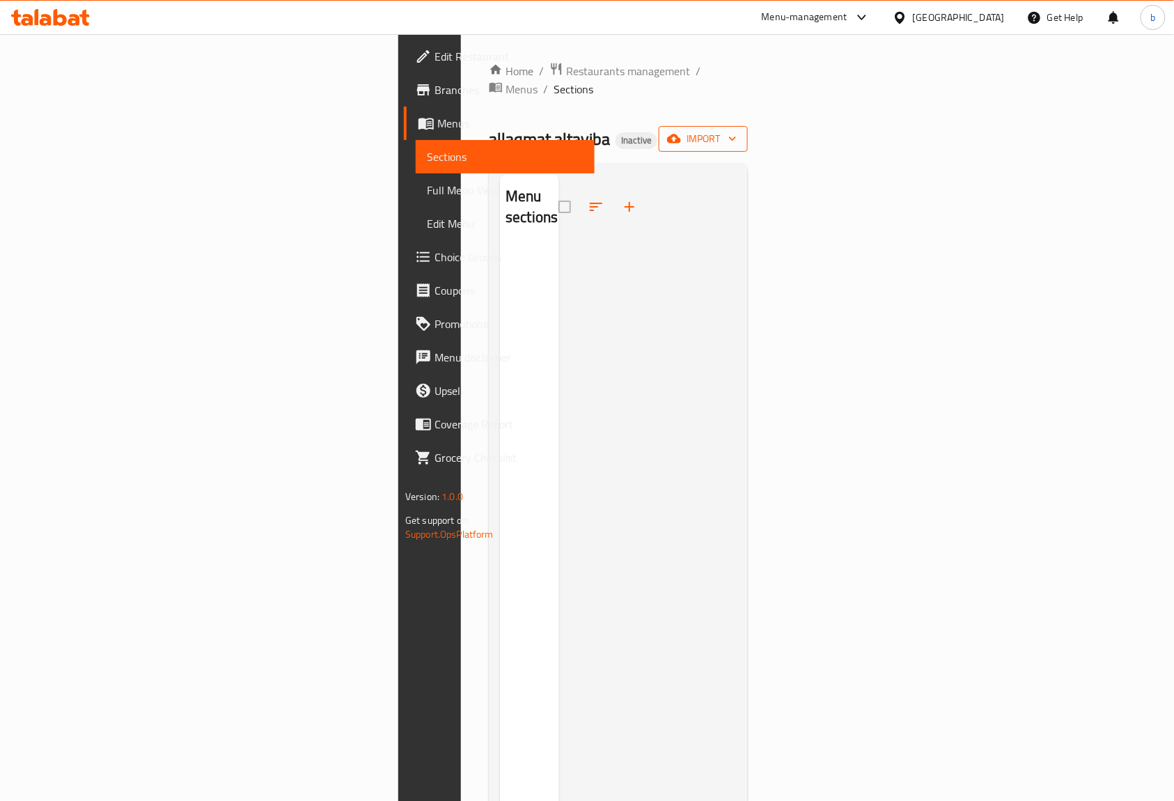
click at [737, 130] on span "import" at bounding box center [703, 138] width 67 height 17
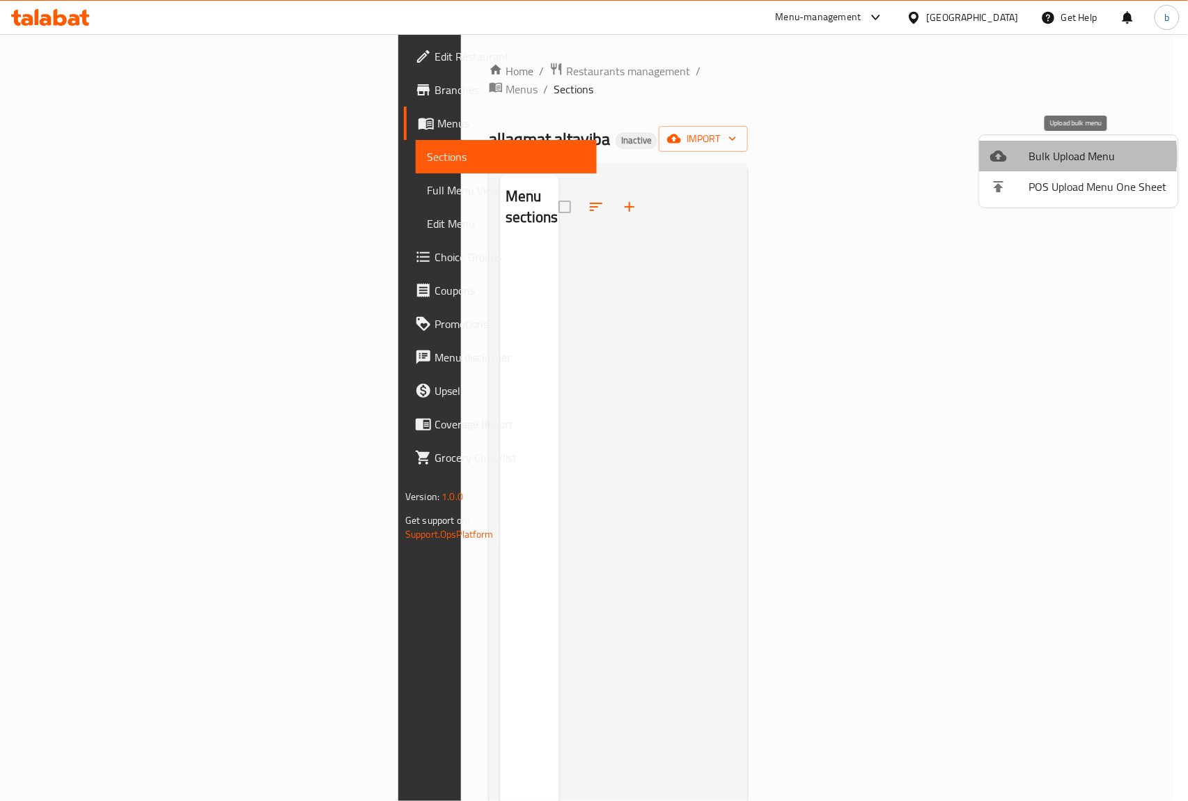
click at [1035, 157] on span "Bulk Upload Menu" at bounding box center [1098, 156] width 138 height 17
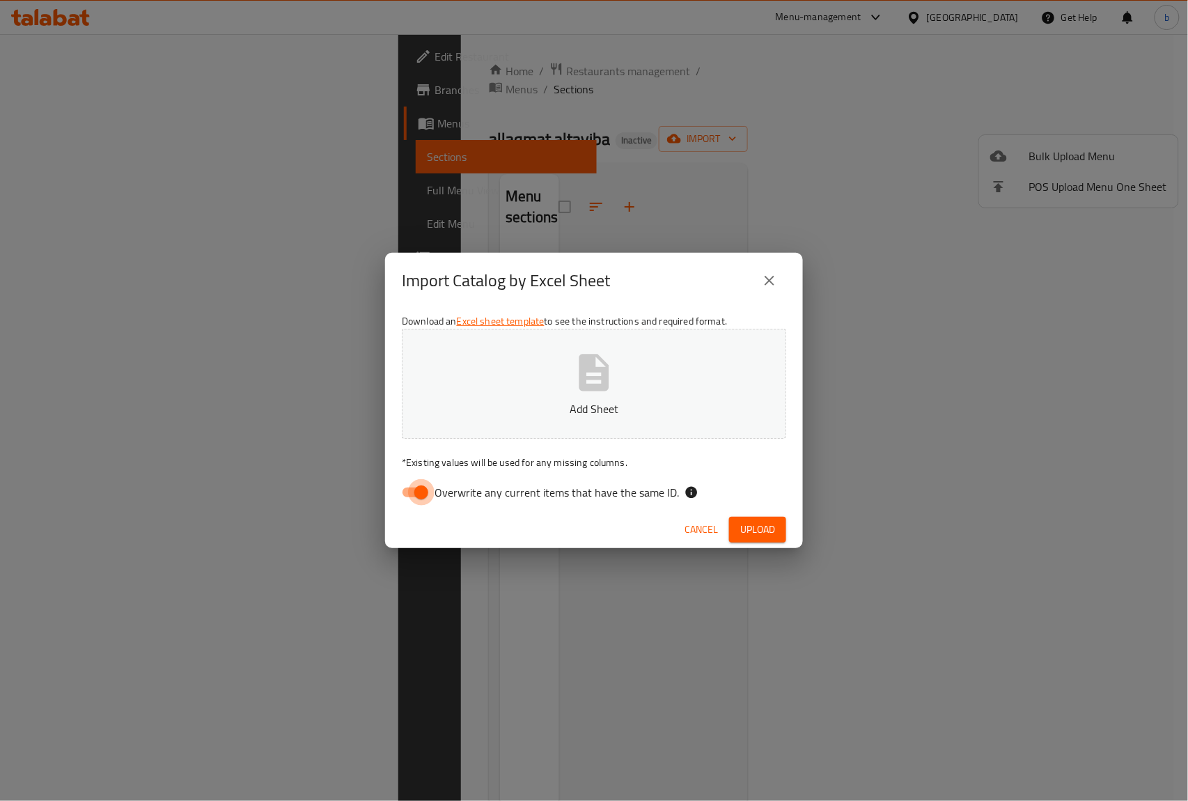
click at [415, 483] on input "Overwrite any current items that have the same ID." at bounding box center [421, 492] width 79 height 26
checkbox input "false"
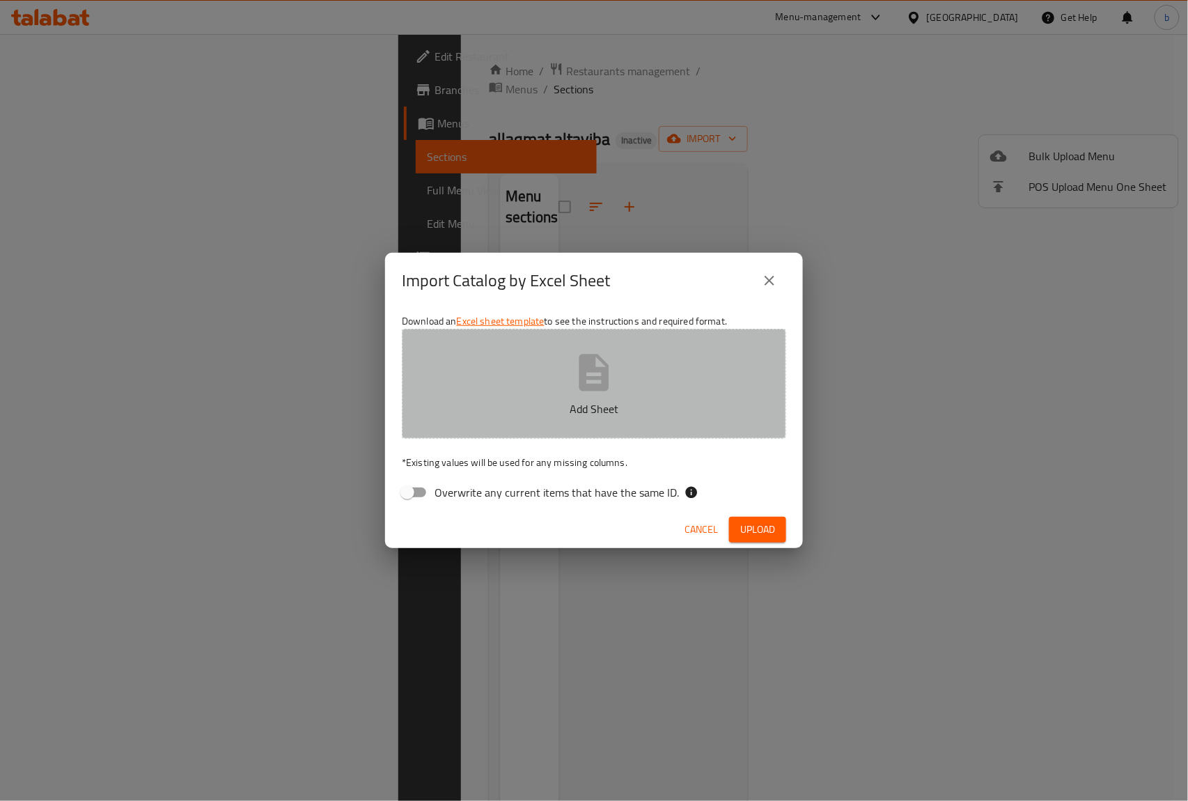
click at [483, 397] on button "Add Sheet" at bounding box center [594, 384] width 384 height 110
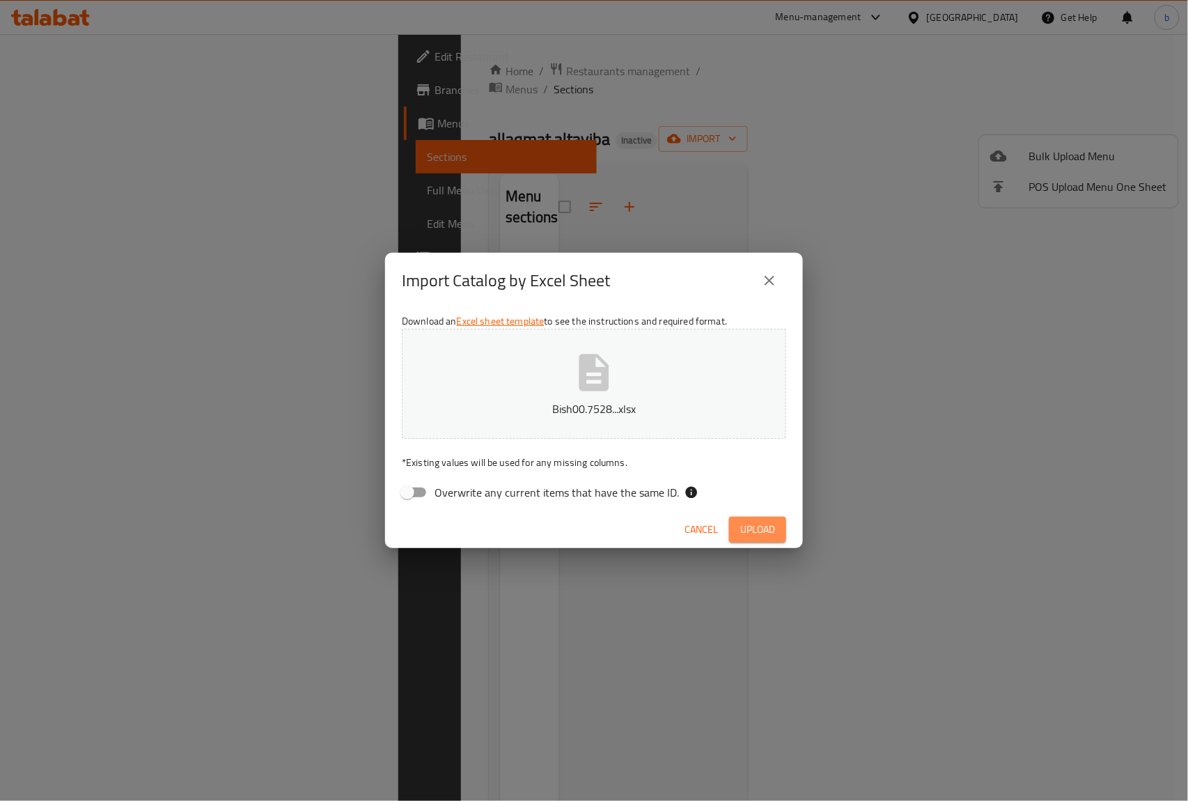
click at [744, 517] on button "Upload" at bounding box center [757, 530] width 57 height 26
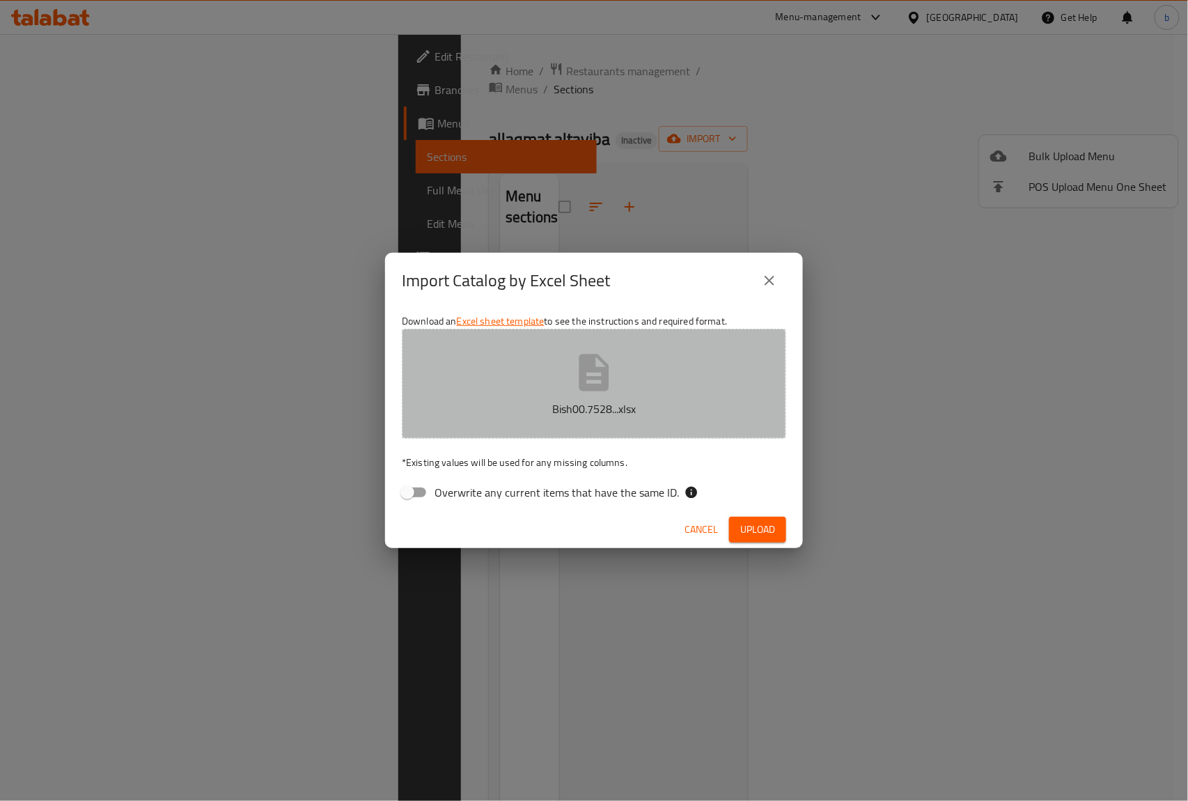
click at [520, 403] on p "Bish00.7528...xlsx" at bounding box center [593, 408] width 341 height 17
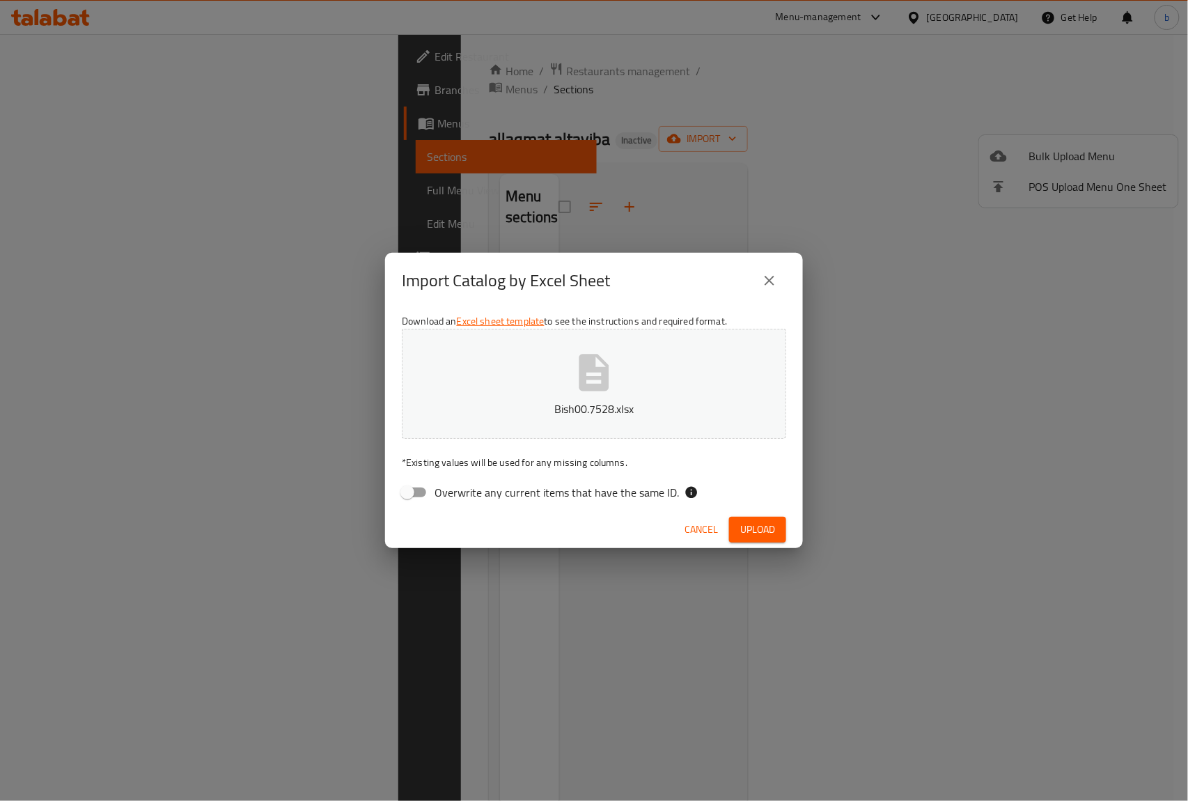
click at [751, 528] on span "Upload" at bounding box center [757, 529] width 35 height 17
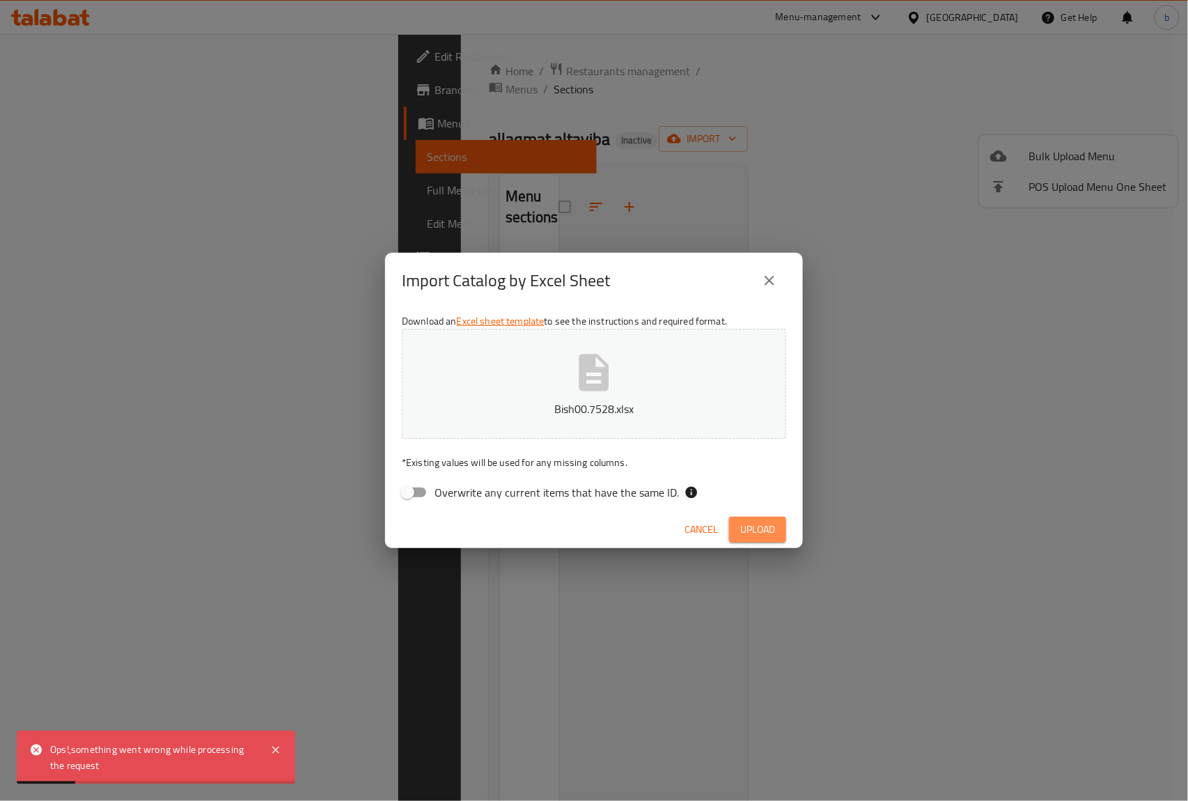
click at [751, 528] on span "Upload" at bounding box center [757, 529] width 35 height 17
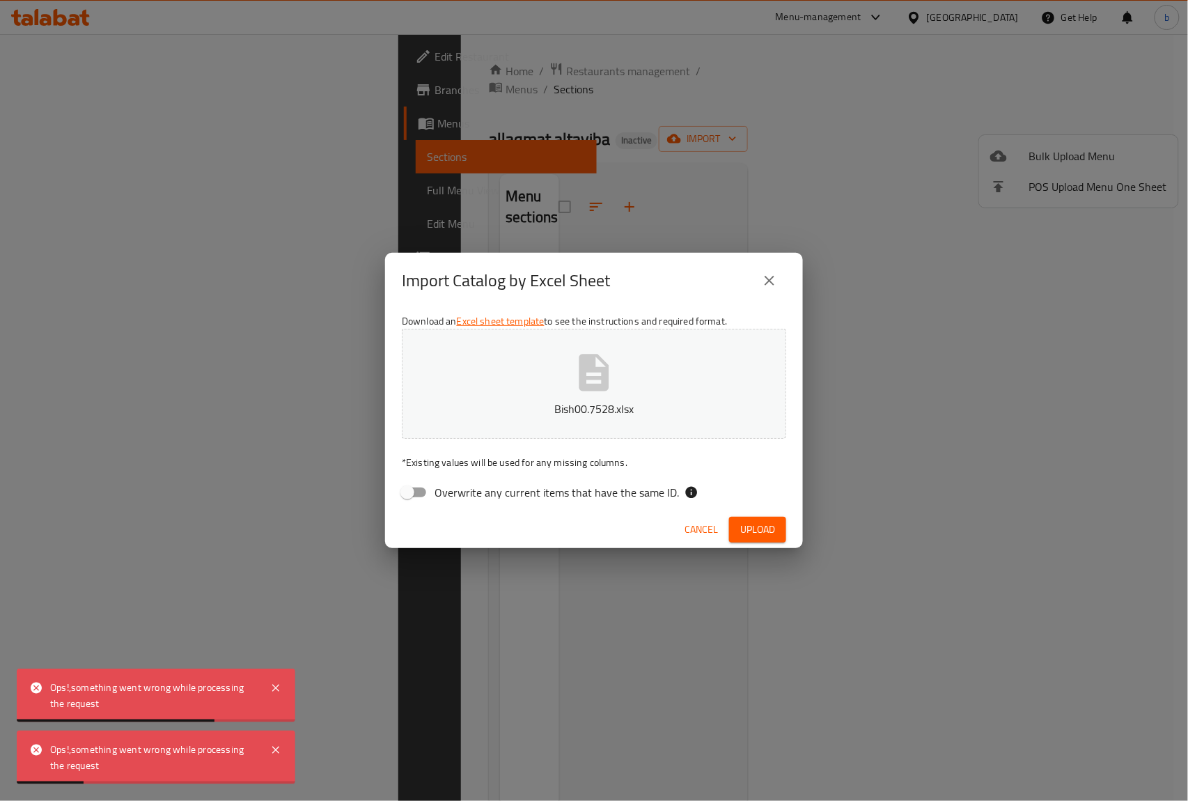
click at [270, 312] on div "Import Catalog by Excel Sheet Download an Excel sheet template to see the instr…" at bounding box center [594, 400] width 1188 height 801
click at [89, 148] on div "Import Catalog by Excel Sheet Download an Excel sheet template to see the instr…" at bounding box center [594, 400] width 1188 height 801
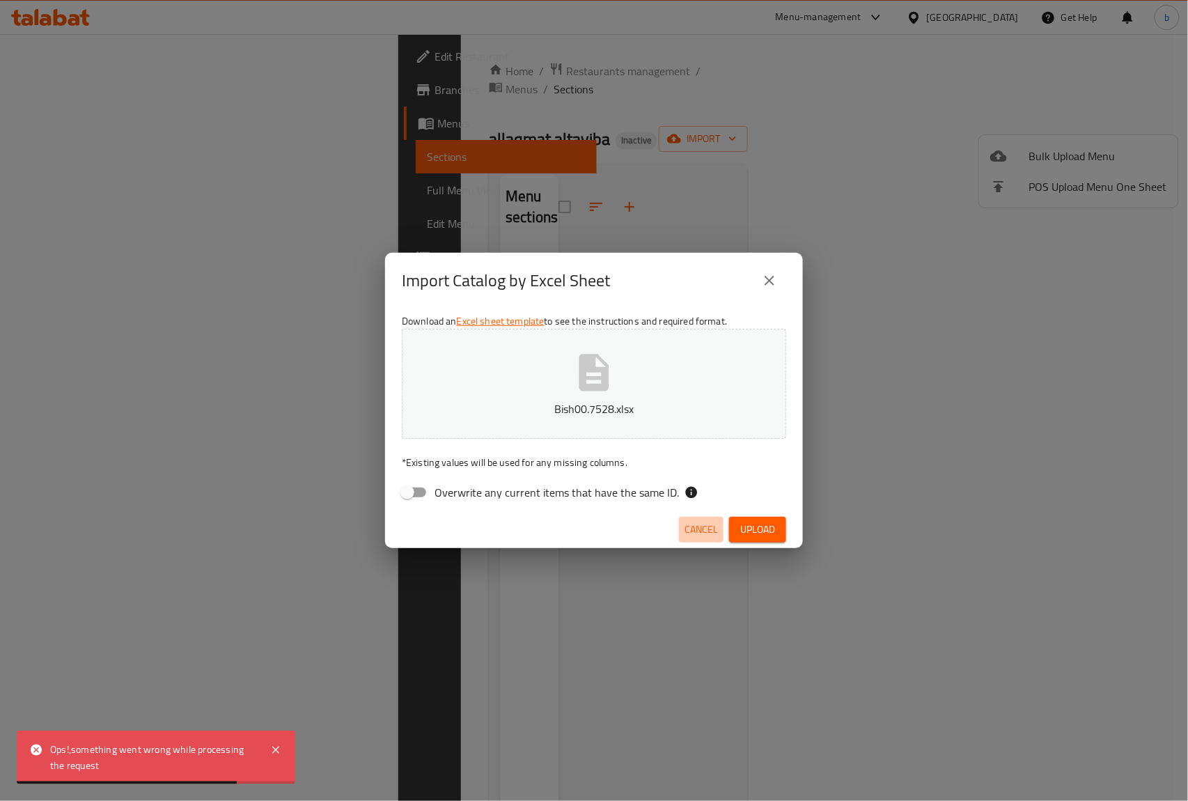
click at [706, 536] on span "Cancel" at bounding box center [701, 529] width 33 height 17
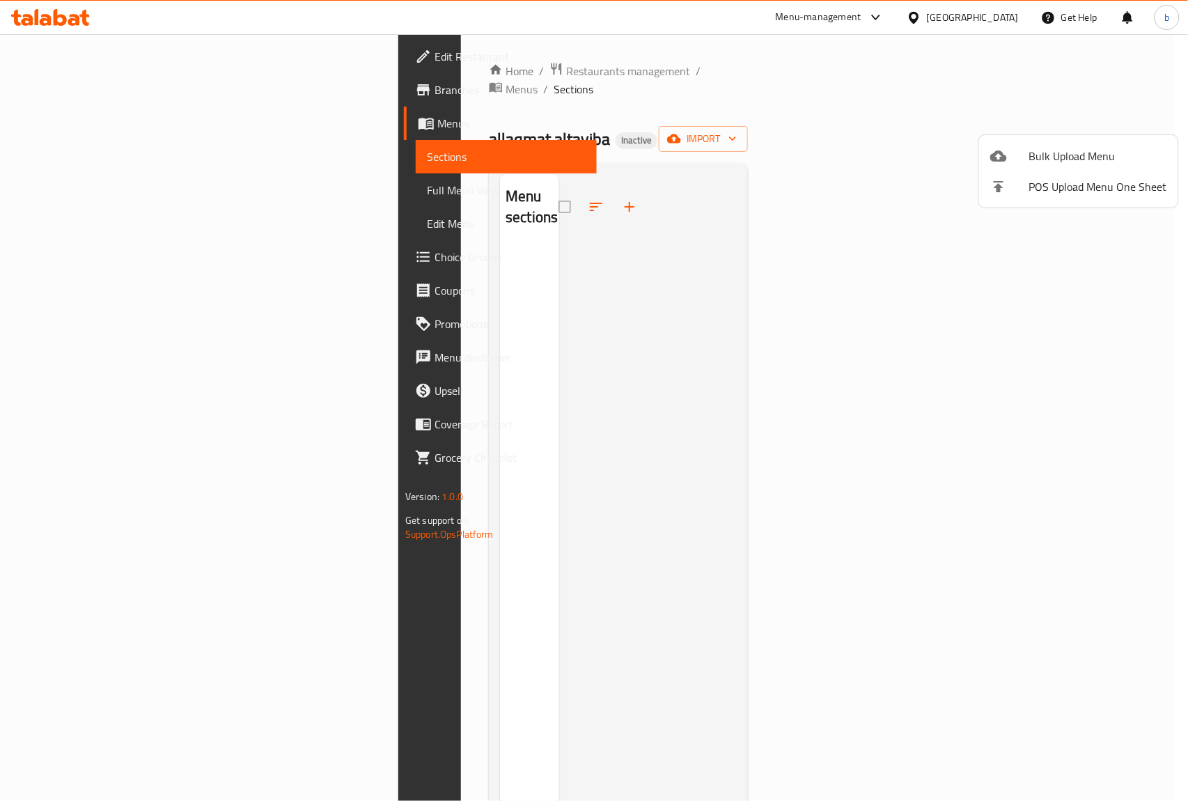
click at [87, 162] on div at bounding box center [594, 400] width 1188 height 801
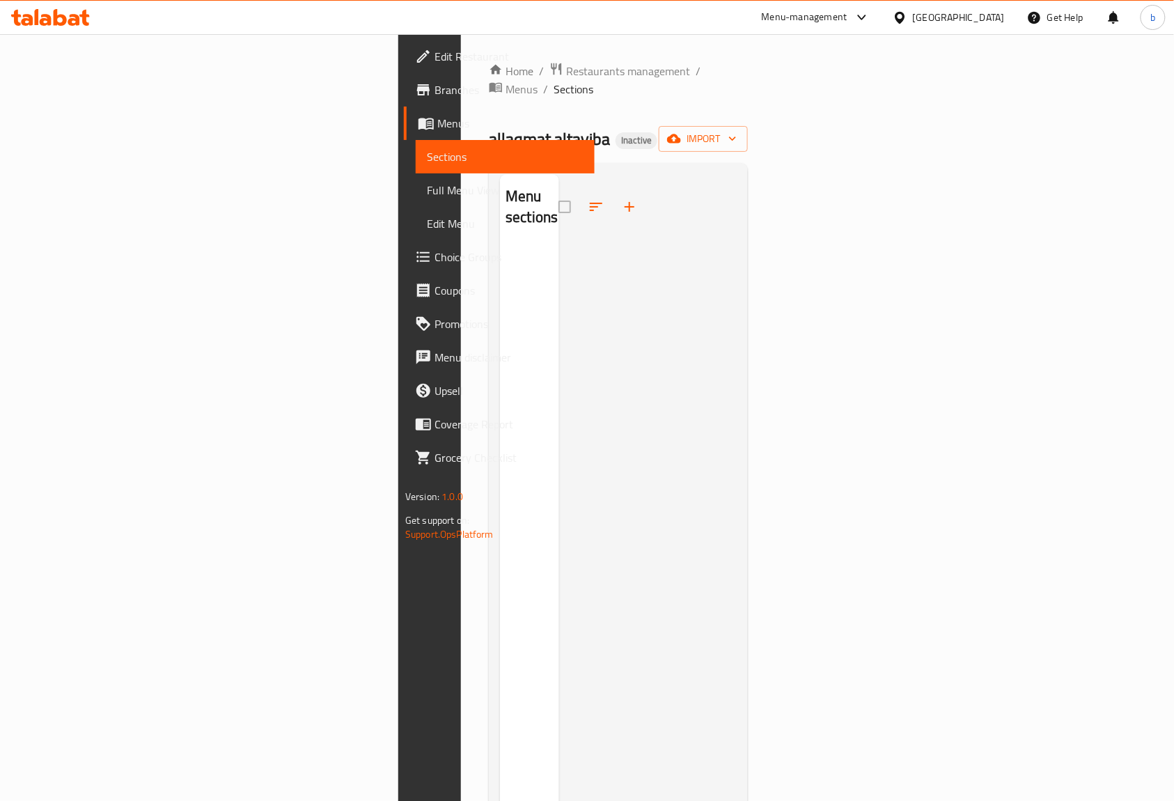
click at [437, 115] on span "Menus" at bounding box center [510, 123] width 146 height 17
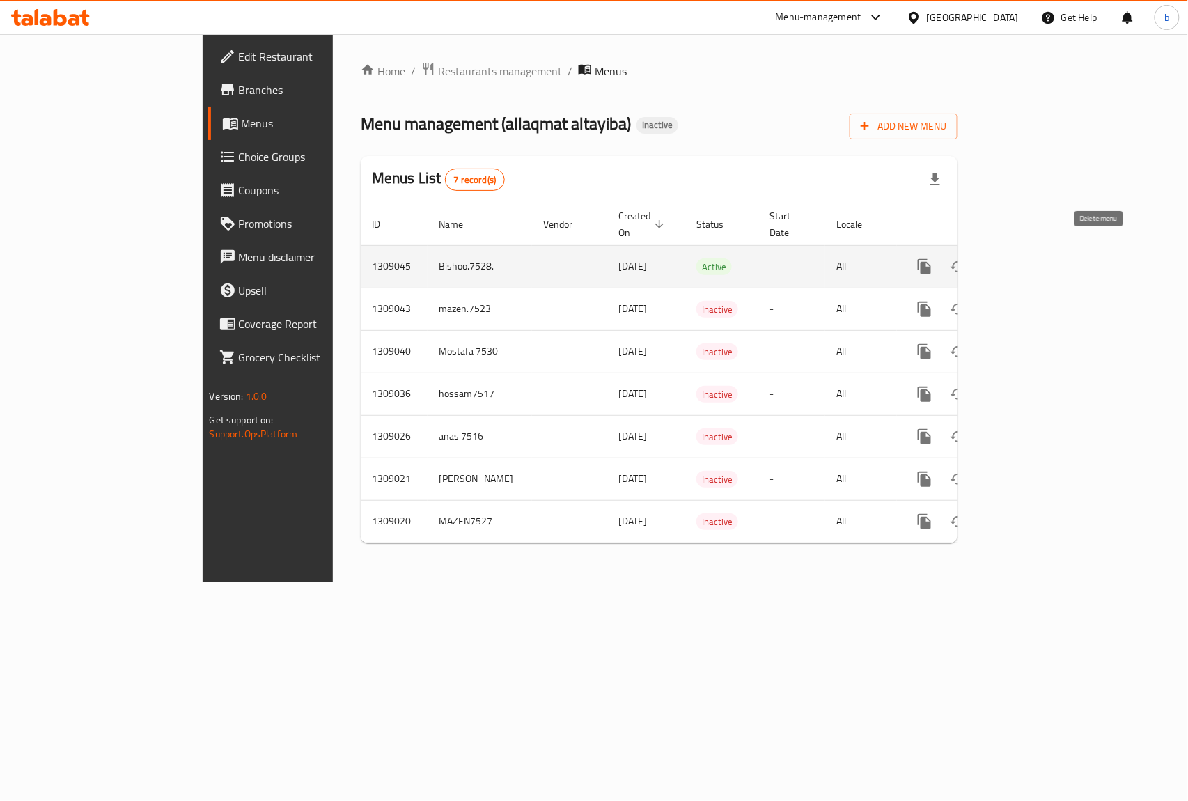
click at [997, 260] on icon "enhanced table" at bounding box center [992, 266] width 10 height 13
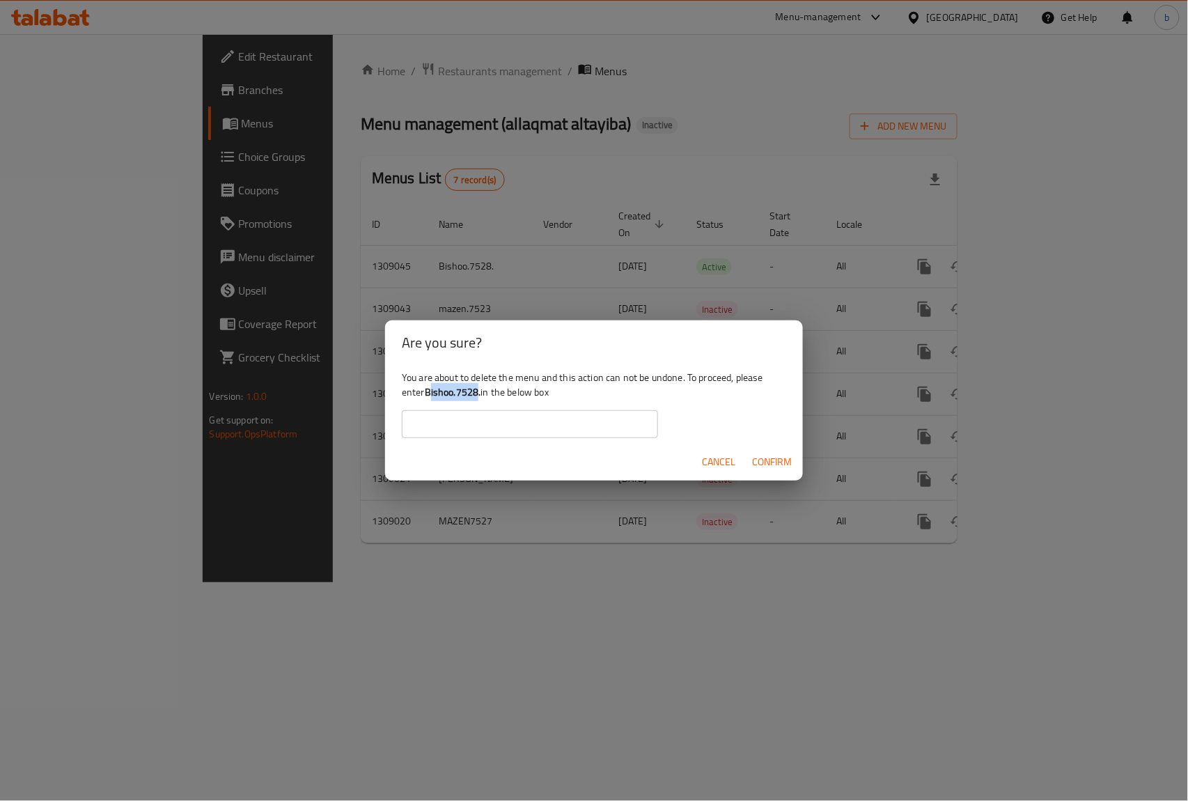
drag, startPoint x: 477, startPoint y: 397, endPoint x: 432, endPoint y: 390, distance: 45.1
click at [432, 390] on b "Bishoo.7528." at bounding box center [453, 392] width 56 height 18
drag, startPoint x: 424, startPoint y: 390, endPoint x: 481, endPoint y: 393, distance: 56.5
click at [481, 393] on div "You are about to delete the menu and this action can not be undone. To proceed,…" at bounding box center [594, 404] width 418 height 78
copy div "Bishoo.7528"
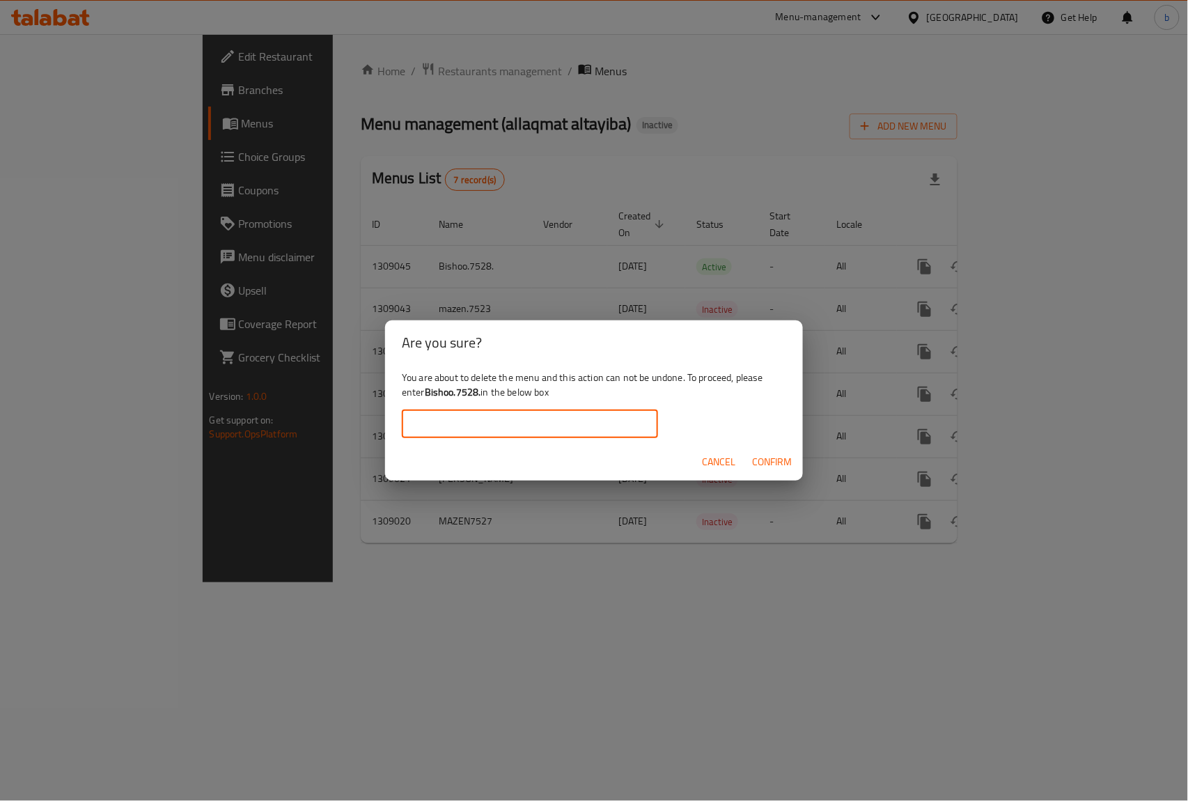
paste input "Bishoo.7528"
drag, startPoint x: 421, startPoint y: 423, endPoint x: 424, endPoint y: 377, distance: 46.8
click at [421, 421] on input "Bishoo.7528" at bounding box center [530, 424] width 256 height 28
type input "Bishoo.7528"
click at [722, 468] on span "Cancel" at bounding box center [718, 461] width 33 height 17
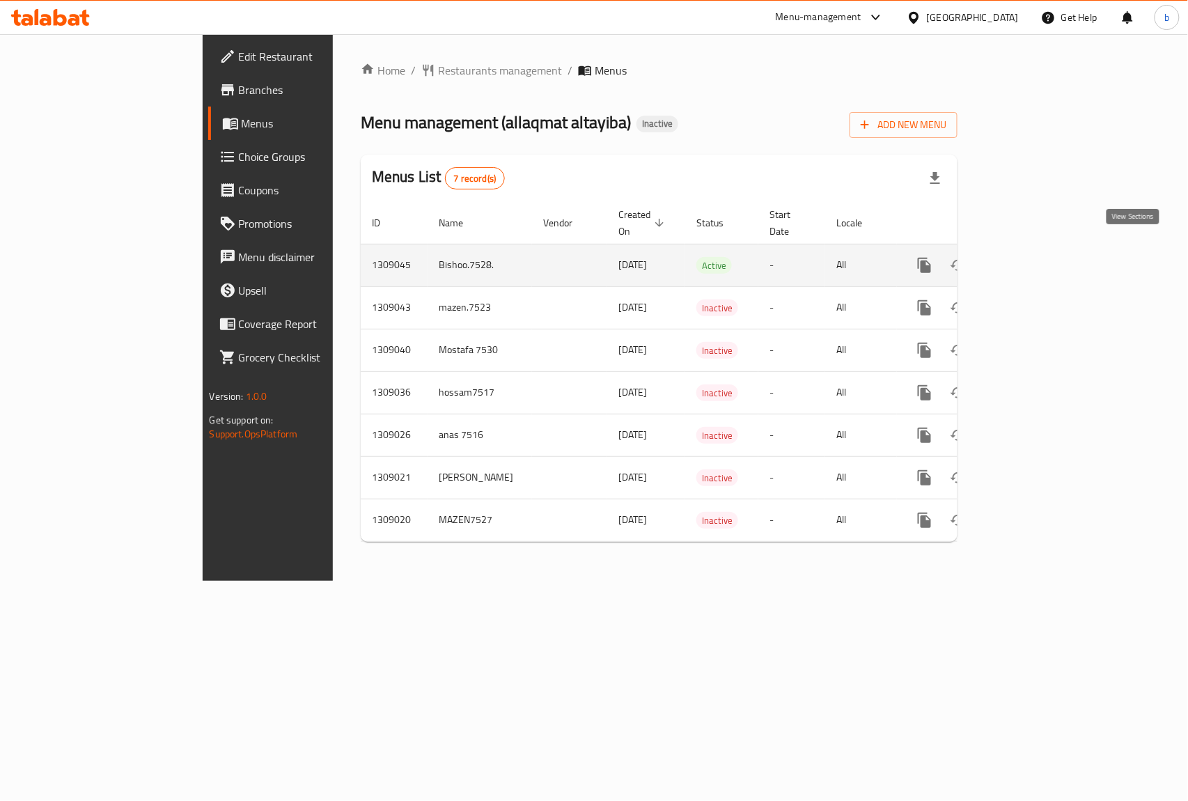
click at [1033, 257] on icon "enhanced table" at bounding box center [1025, 265] width 17 height 17
click at [1000, 258] on icon "enhanced table" at bounding box center [991, 266] width 17 height 17
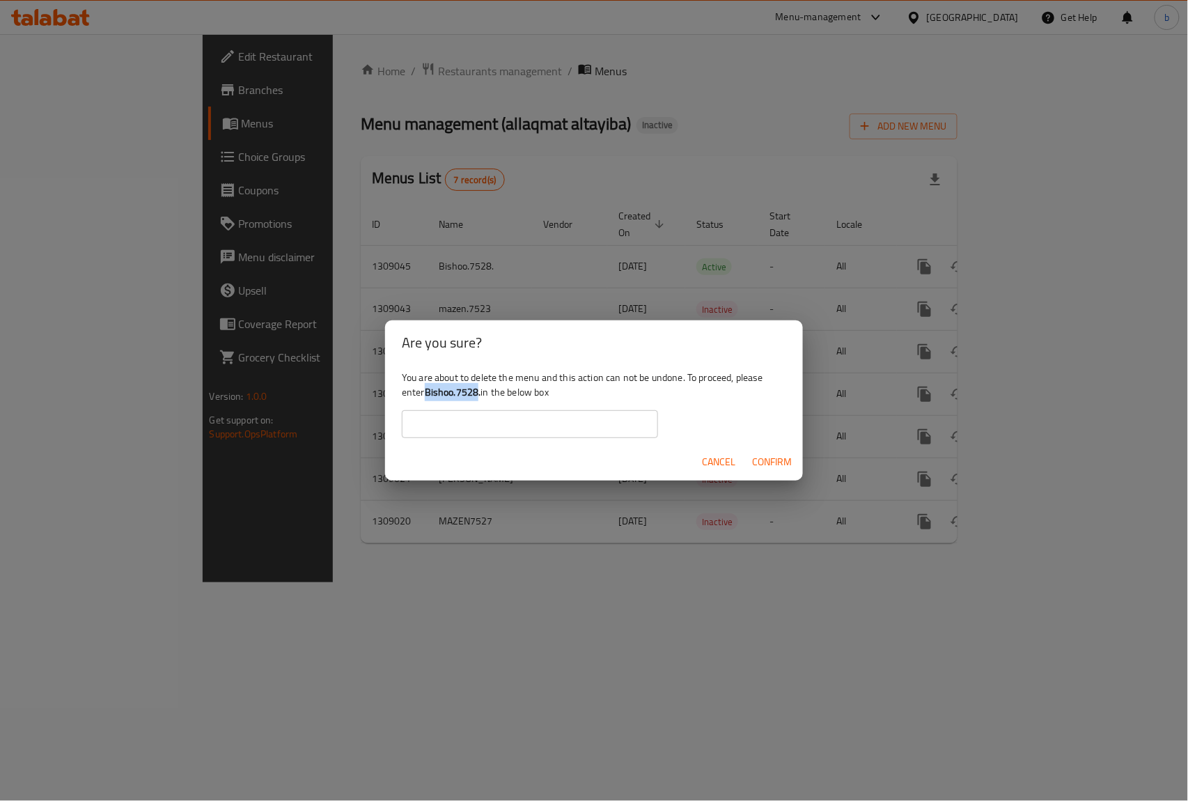
drag, startPoint x: 477, startPoint y: 394, endPoint x: 427, endPoint y: 385, distance: 51.0
click at [427, 385] on b "Bishoo.7528." at bounding box center [453, 392] width 56 height 18
copy b "Bishoo.7528"
click at [447, 416] on input "text" at bounding box center [530, 424] width 256 height 28
paste input "Bishoo.7528"
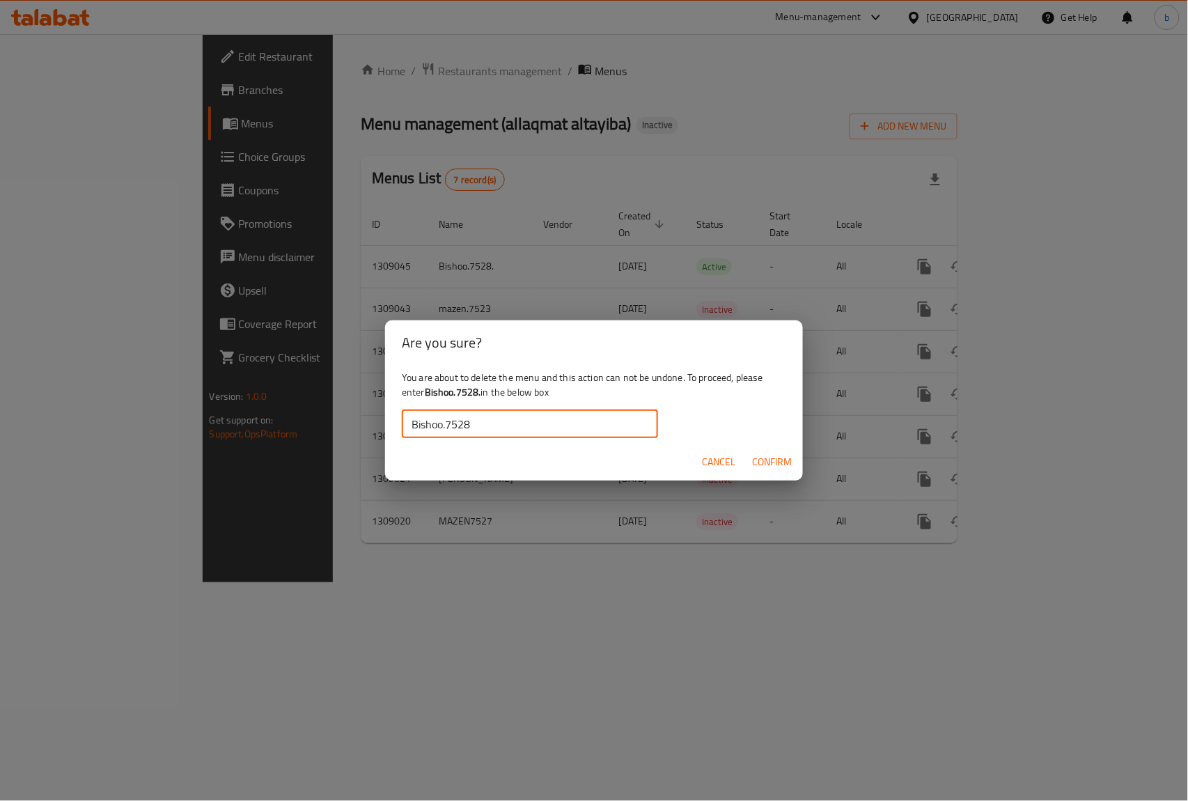
click at [758, 460] on span "Confirm" at bounding box center [772, 461] width 40 height 17
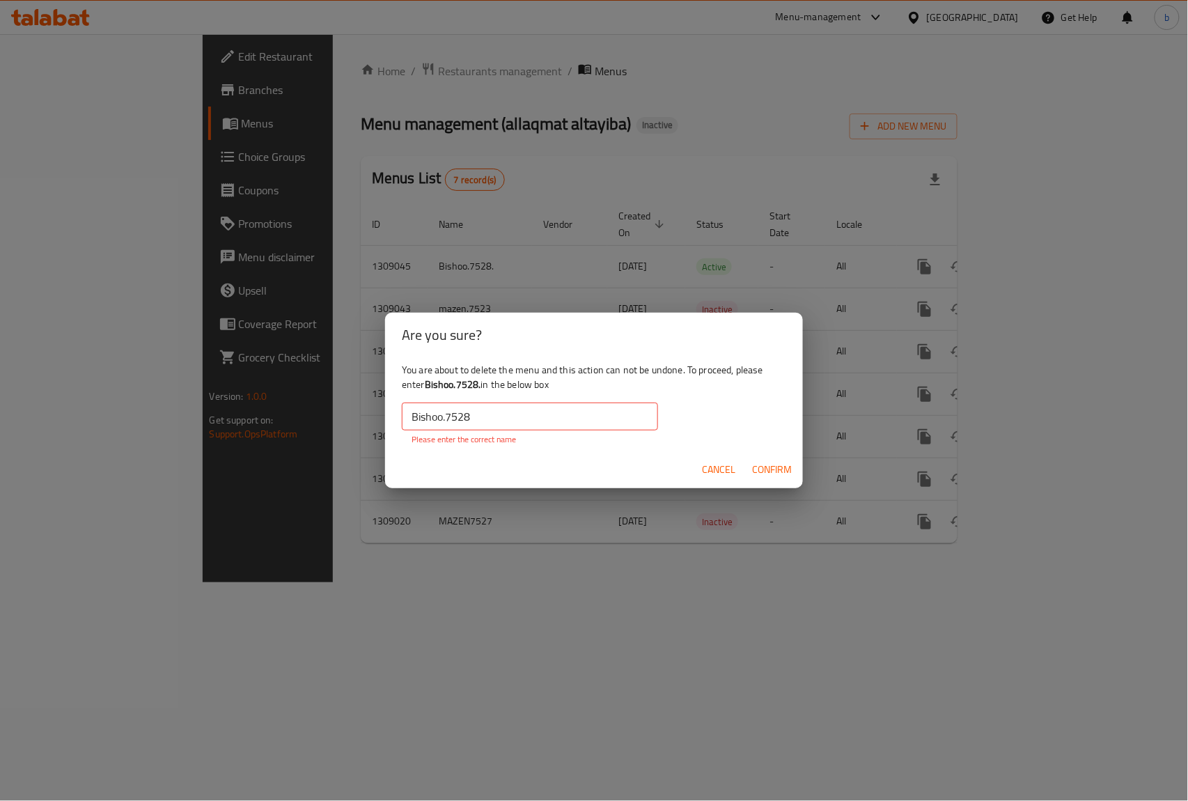
click at [513, 419] on input "Bishoo.7528" at bounding box center [530, 417] width 256 height 28
click at [481, 408] on input "Bishoo.7528" at bounding box center [530, 417] width 256 height 28
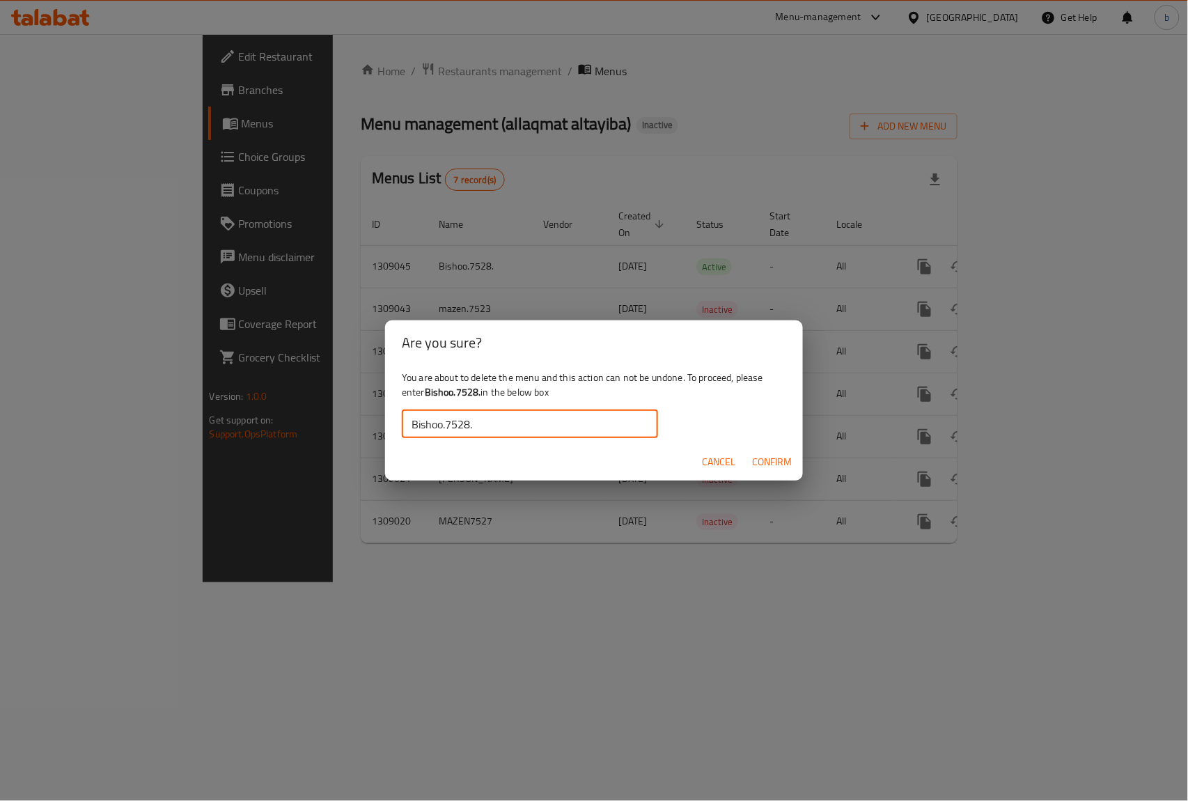
click at [410, 421] on input "Bishoo.7528." at bounding box center [530, 424] width 256 height 28
type input "Bishoo.7528."
click at [762, 463] on span "Confirm" at bounding box center [772, 461] width 40 height 17
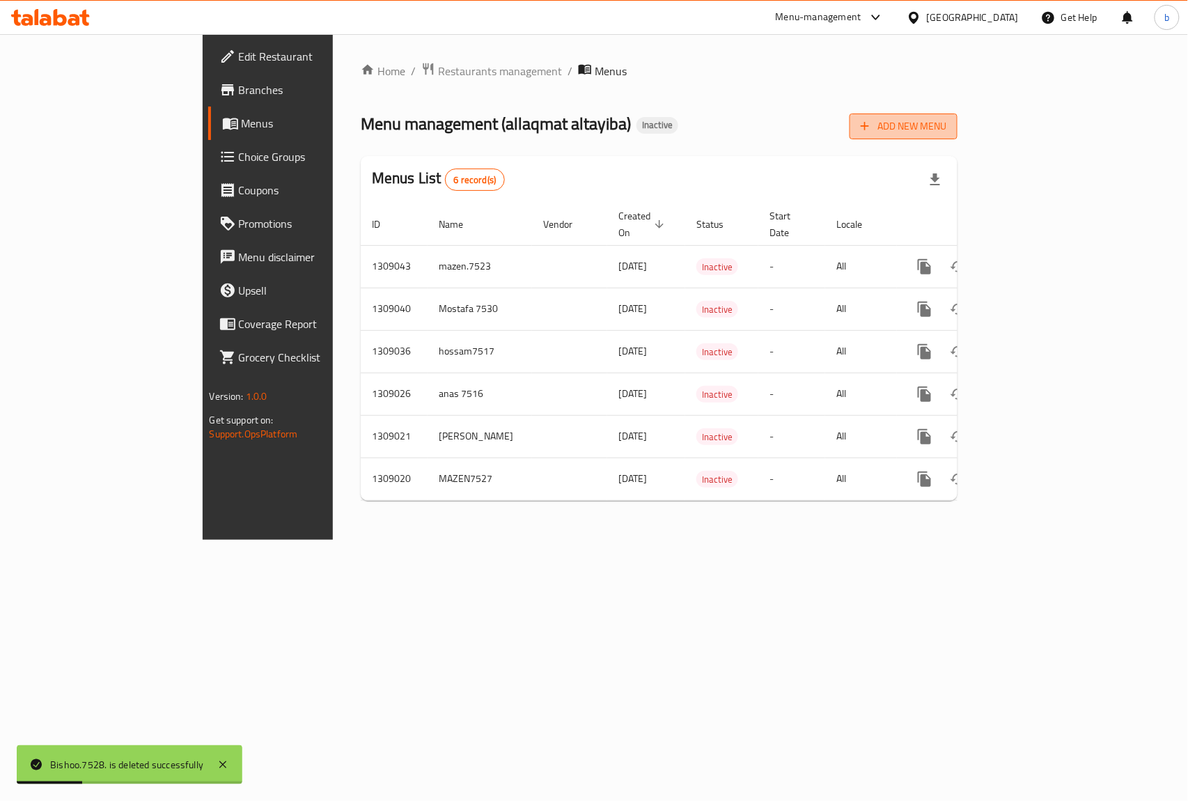
click at [946, 118] on span "Add New Menu" at bounding box center [904, 126] width 86 height 17
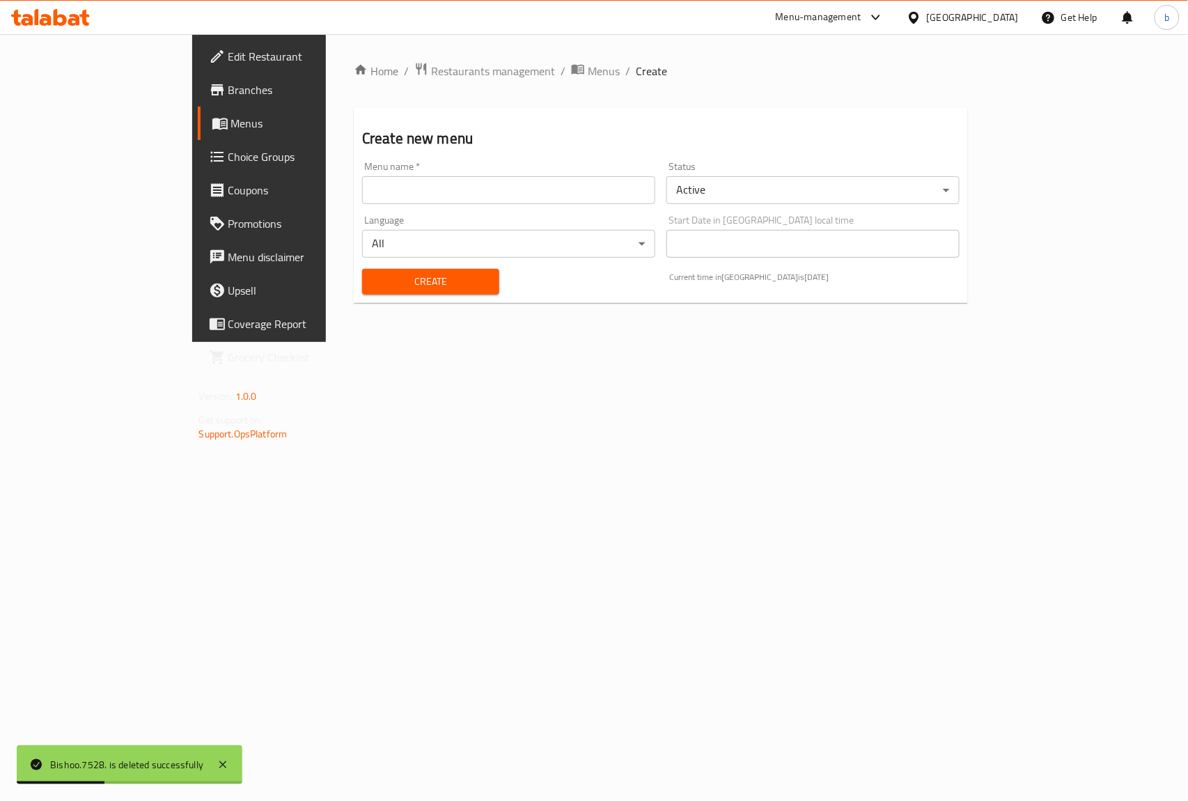
click at [504, 189] on input "text" at bounding box center [508, 190] width 293 height 28
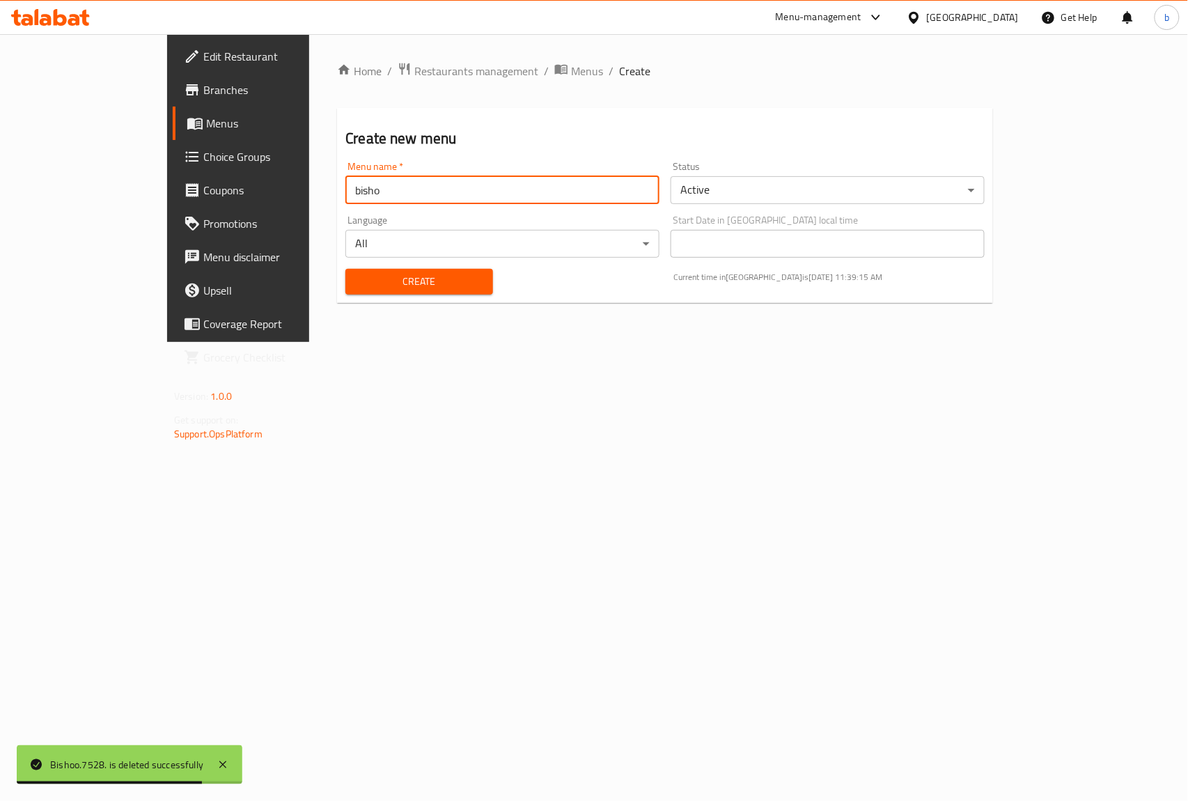
type input "bisho"
drag, startPoint x: 529, startPoint y: 394, endPoint x: 499, endPoint y: 371, distance: 37.7
click at [529, 342] on div "Home / Restaurants management / Menus / Create Create new menu Menu name   * bi…" at bounding box center [665, 188] width 712 height 308
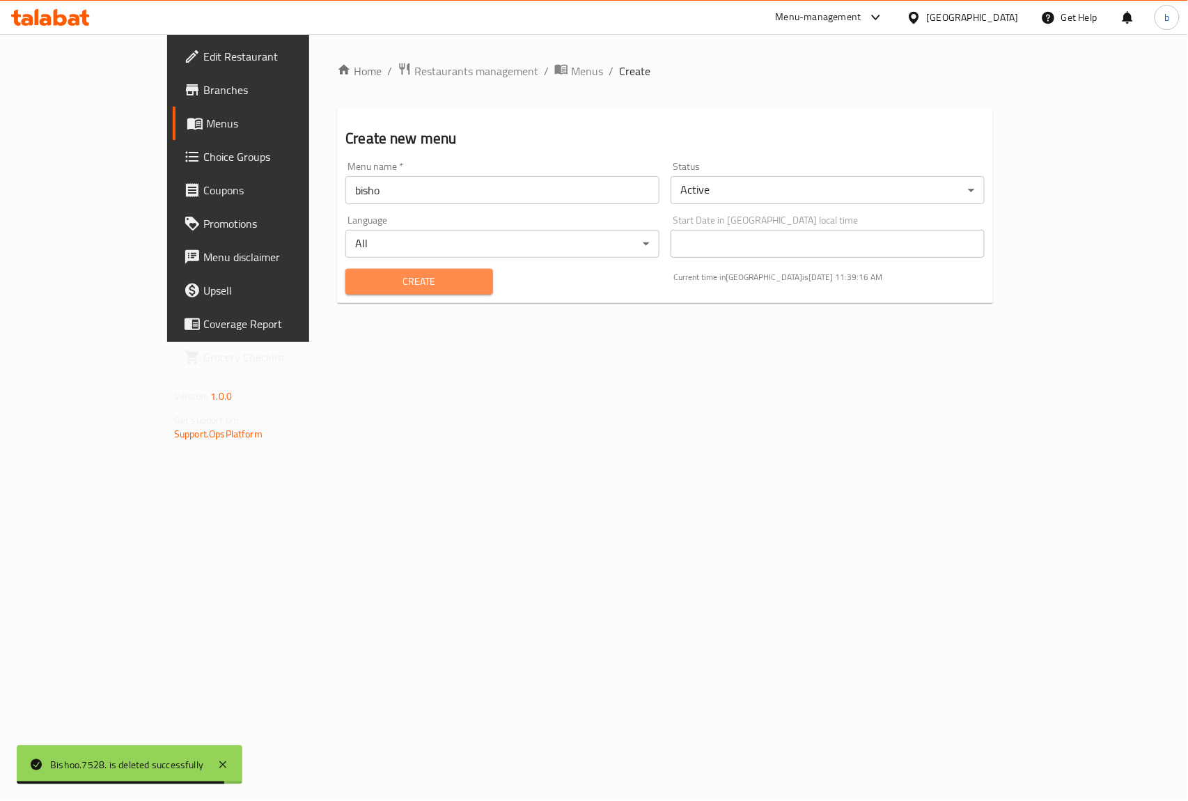
click at [357, 286] on span "Create" at bounding box center [419, 281] width 125 height 17
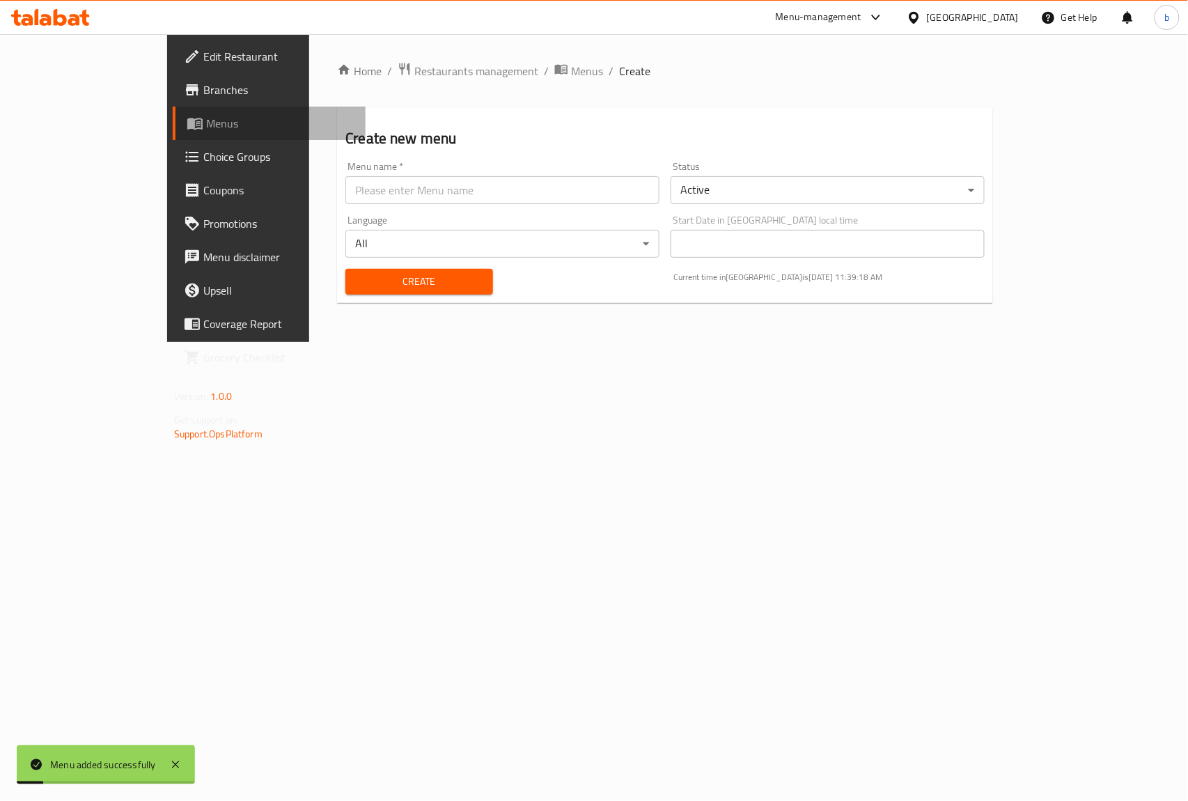
click at [206, 125] on span "Menus" at bounding box center [280, 123] width 148 height 17
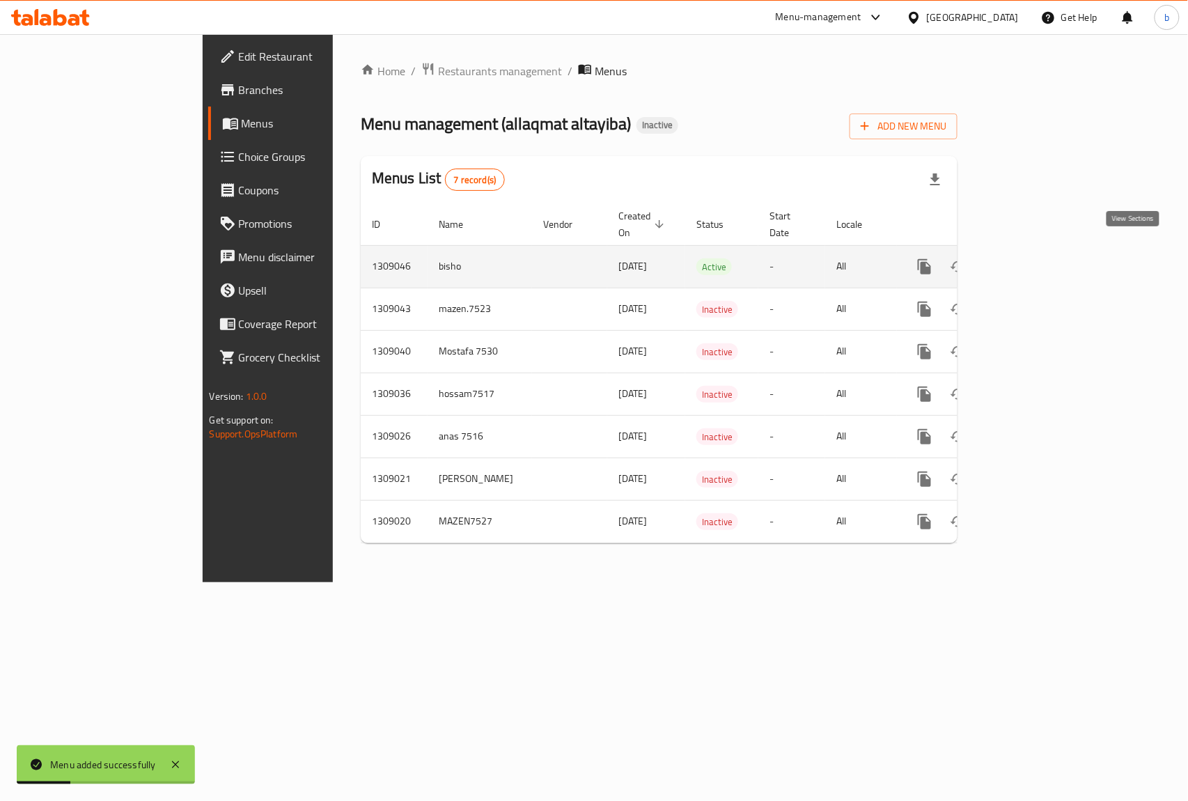
click at [1031, 260] on icon "enhanced table" at bounding box center [1025, 266] width 13 height 13
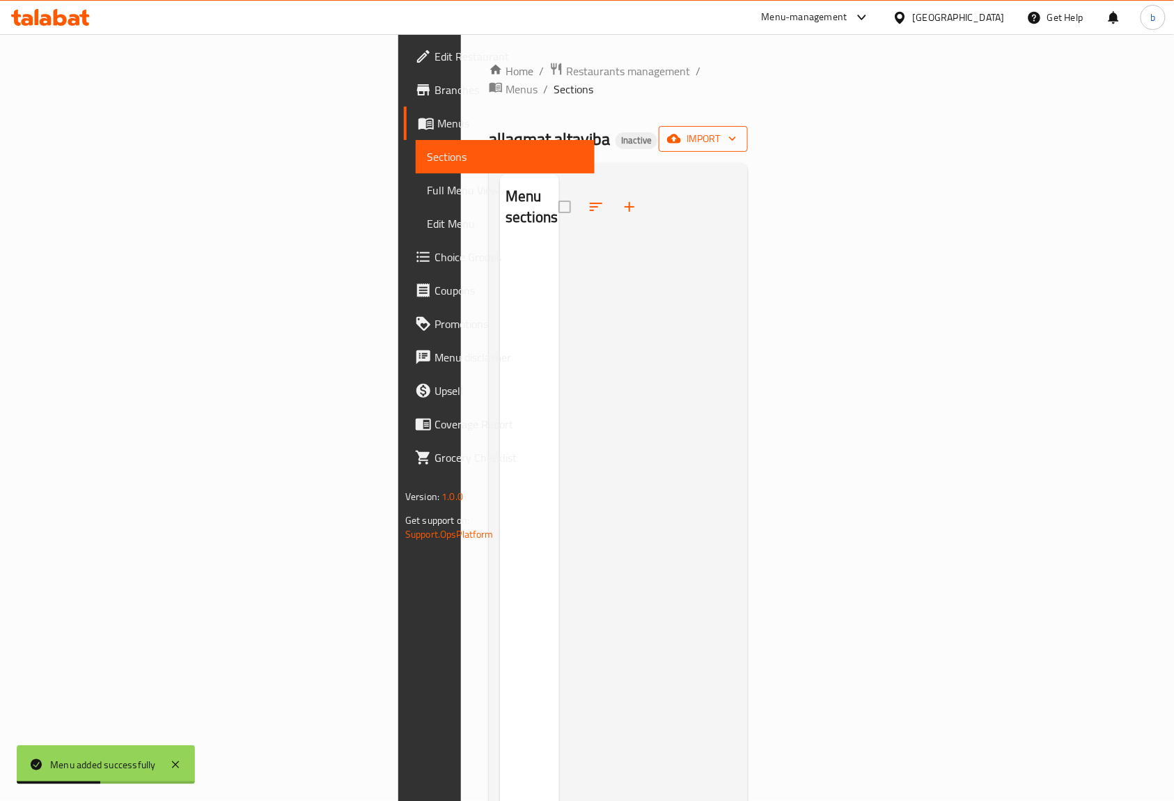
click at [737, 130] on span "import" at bounding box center [703, 138] width 67 height 17
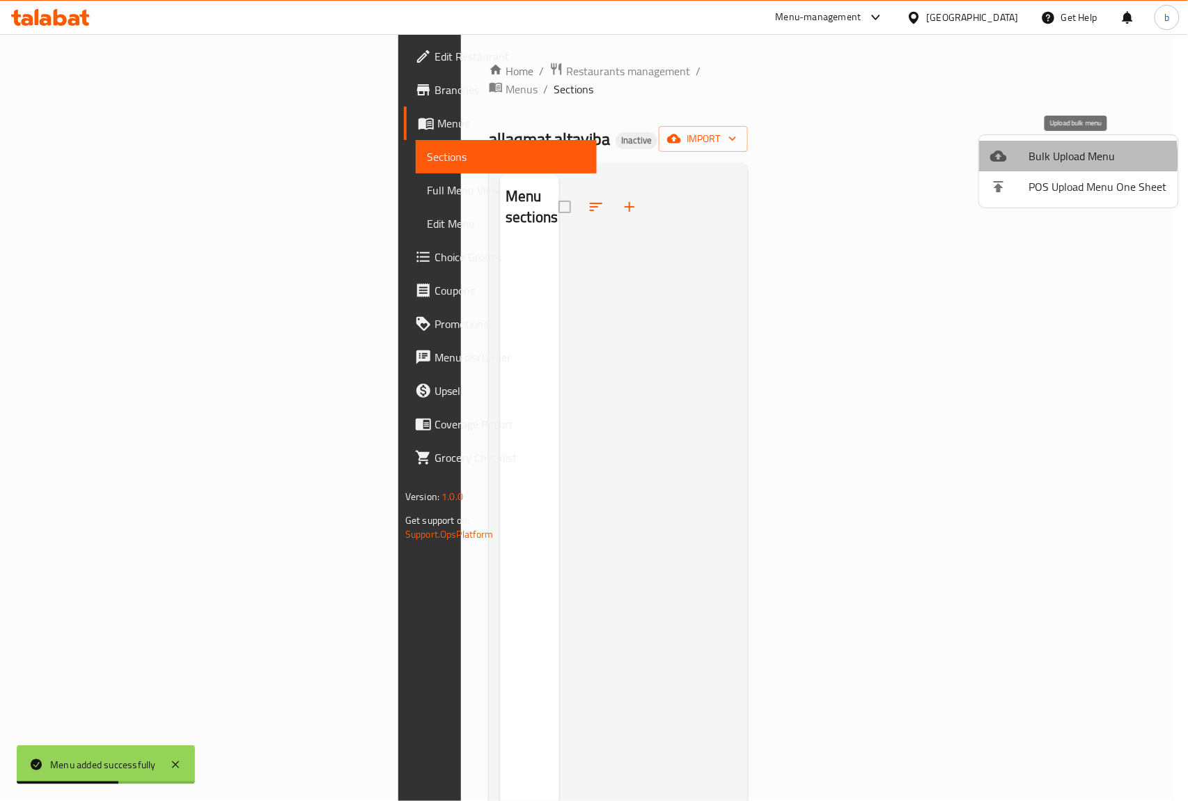
click at [1043, 159] on span "Bulk Upload Menu" at bounding box center [1098, 156] width 138 height 17
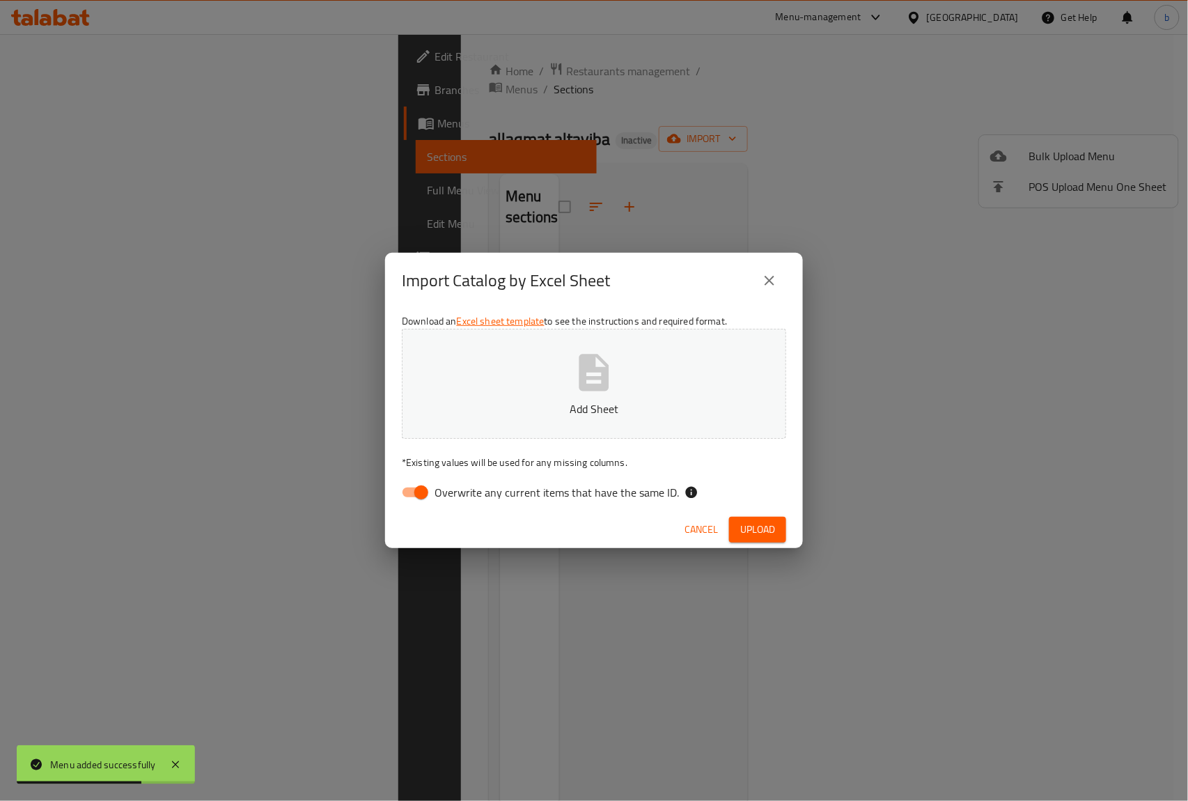
click at [418, 485] on input "Overwrite any current items that have the same ID." at bounding box center [421, 492] width 79 height 26
checkbox input "false"
click at [481, 396] on button "Add Sheet" at bounding box center [594, 384] width 384 height 110
click at [744, 521] on span "Upload" at bounding box center [757, 529] width 35 height 17
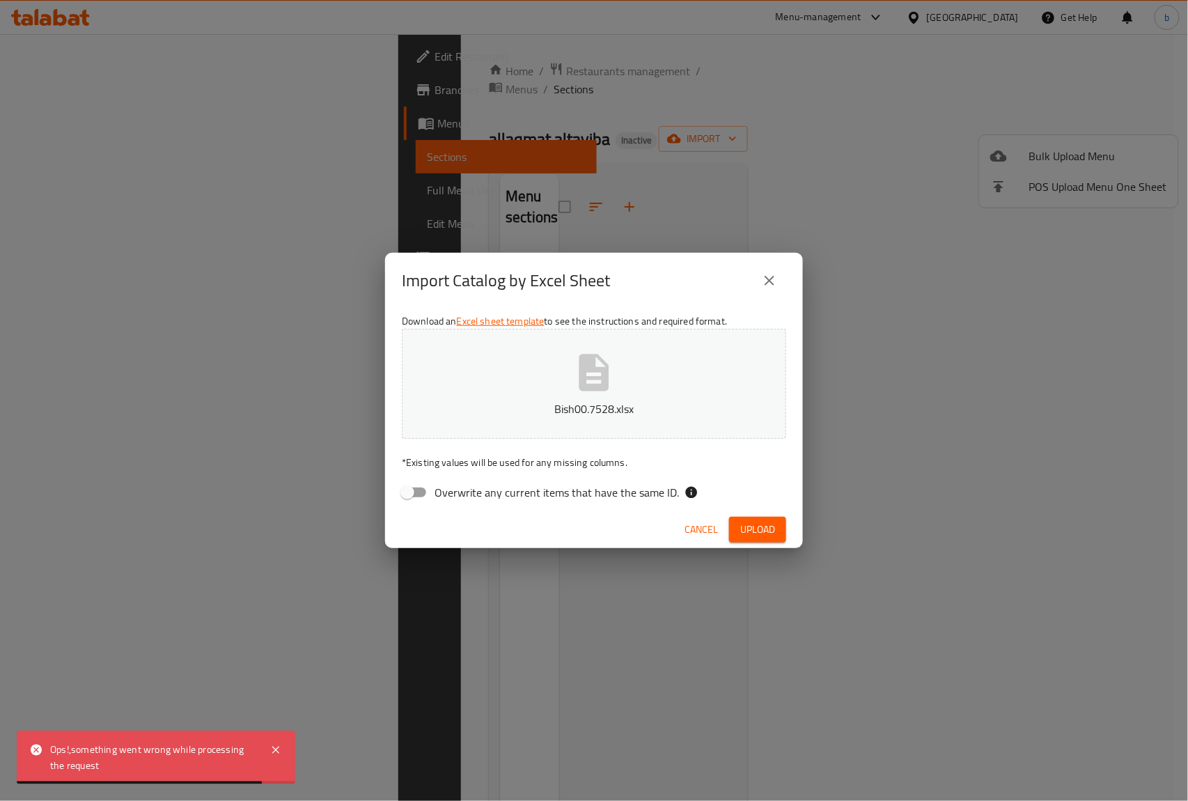
click at [776, 286] on icon "close" at bounding box center [769, 280] width 17 height 17
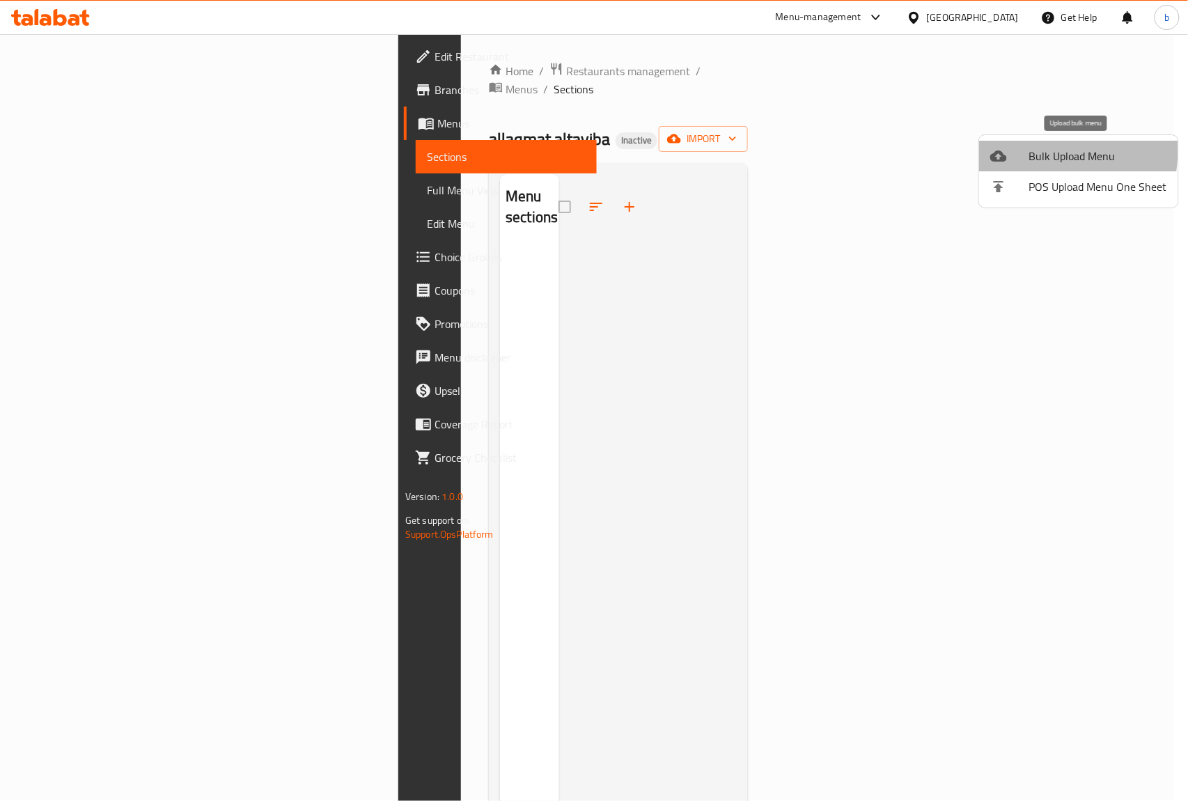
click at [1026, 150] on div at bounding box center [1009, 156] width 39 height 17
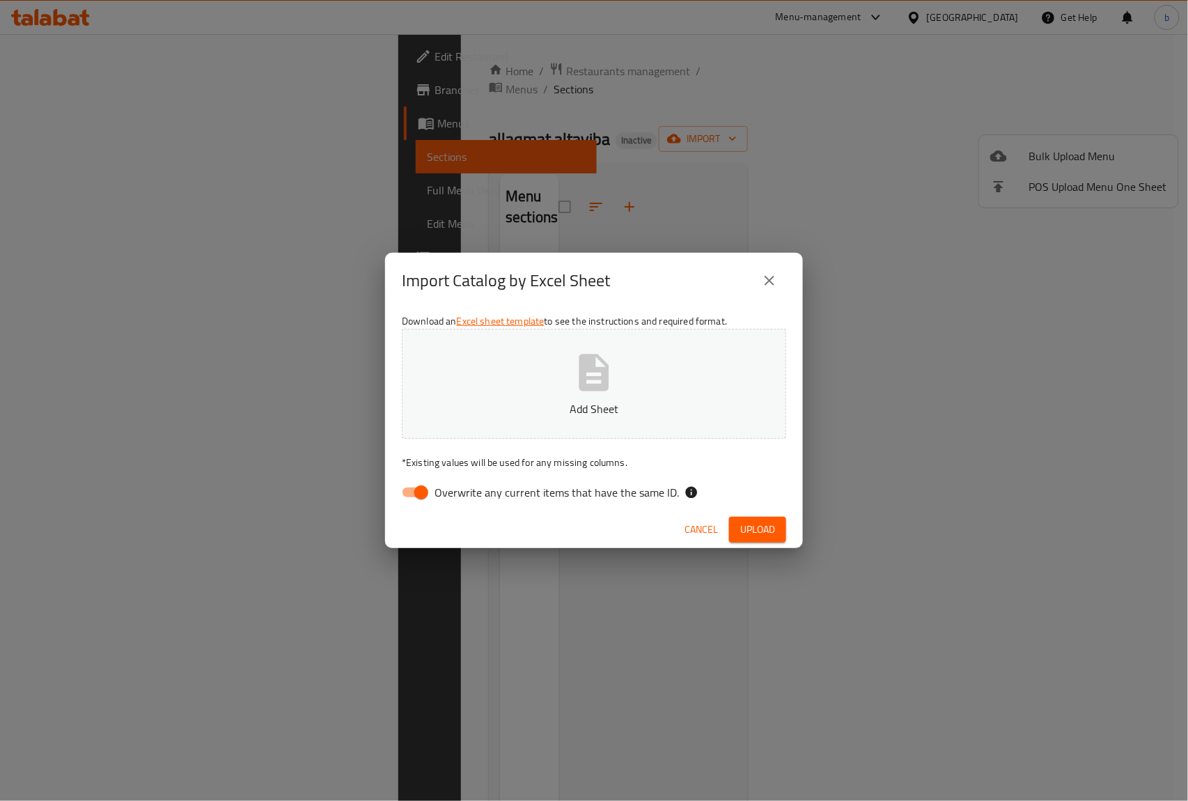
click at [1077, 360] on div "Import Catalog by Excel Sheet Download an Excel sheet template to see the instr…" at bounding box center [594, 400] width 1188 height 801
click at [430, 491] on input "Overwrite any current items that have the same ID." at bounding box center [421, 492] width 79 height 26
checkbox input "false"
click at [585, 400] on p "Add Sheet" at bounding box center [593, 408] width 341 height 17
click at [761, 525] on span "Upload" at bounding box center [757, 529] width 35 height 17
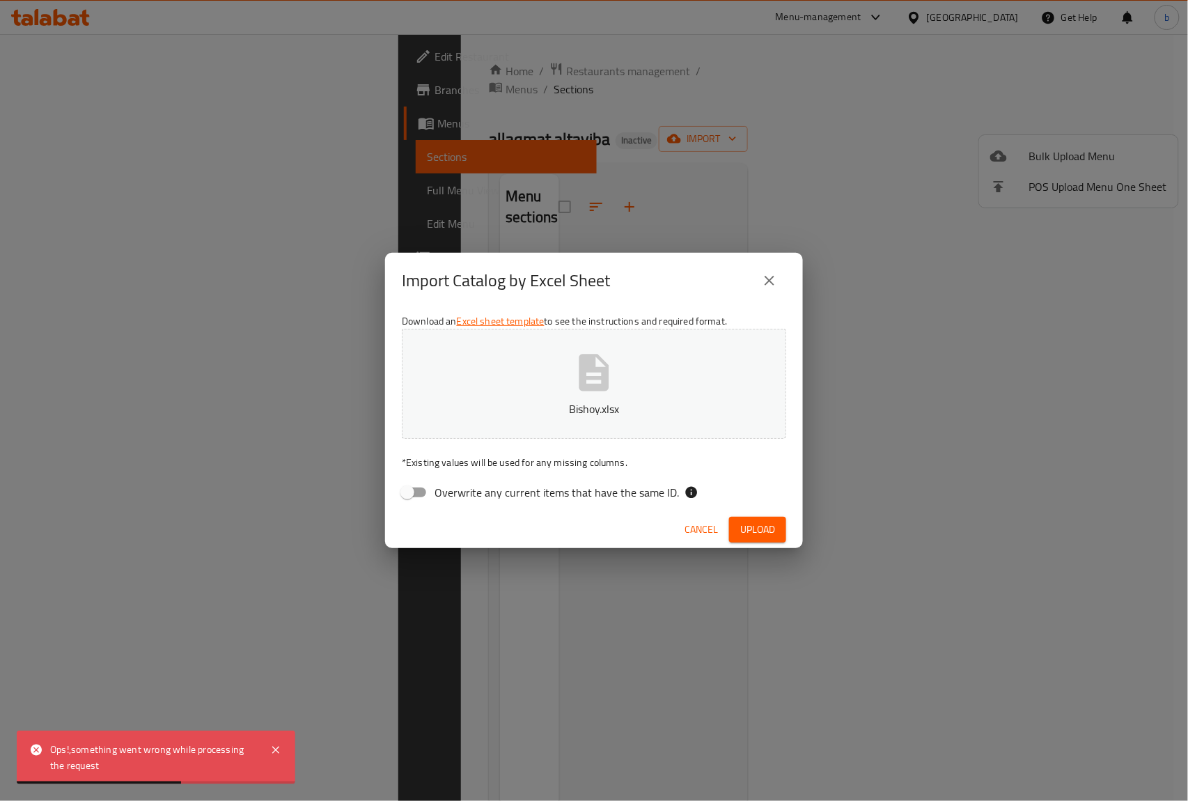
click at [781, 280] on button "close" at bounding box center [769, 280] width 33 height 33
